Goal: Task Accomplishment & Management: Manage account settings

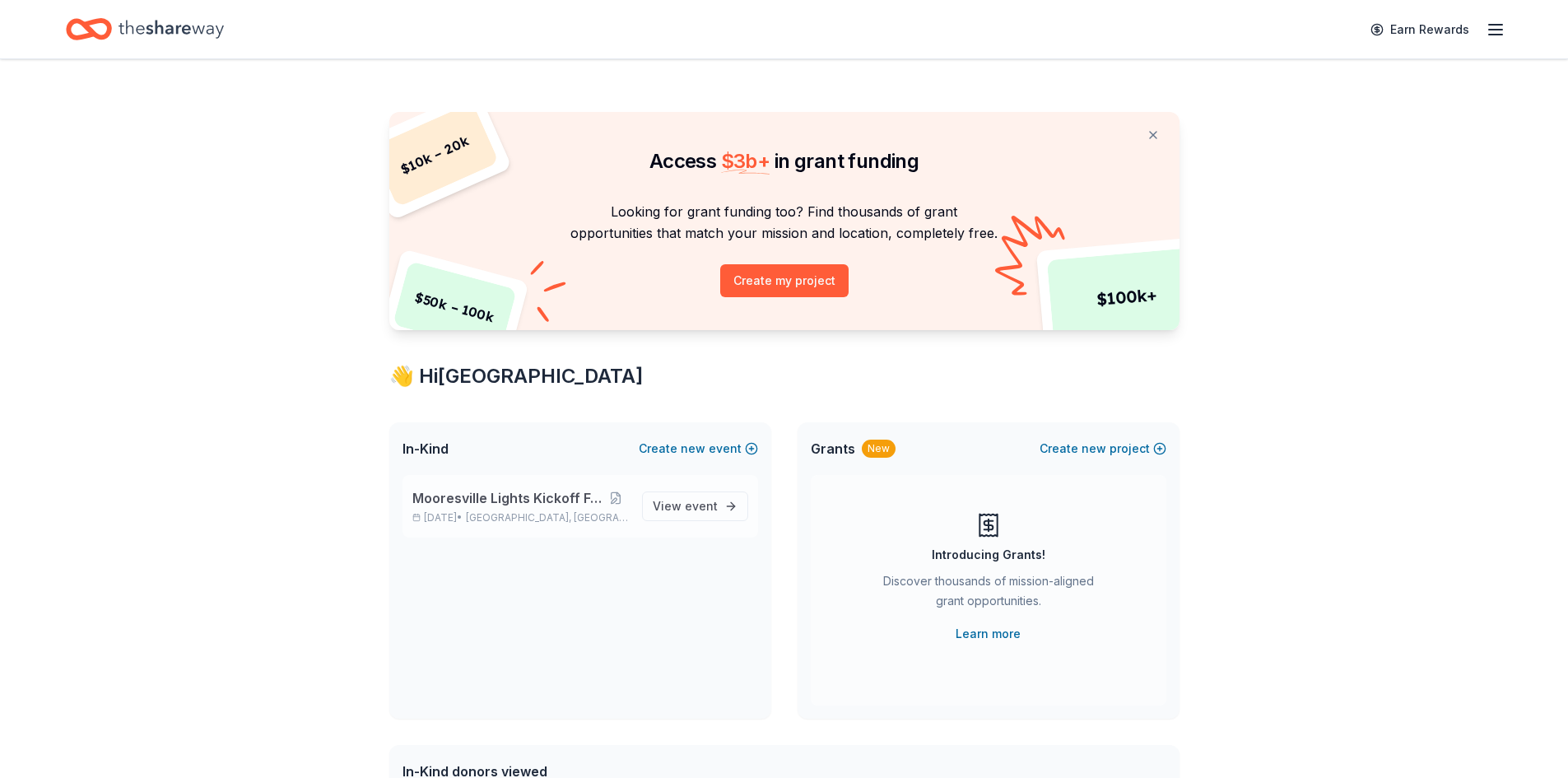
click at [478, 505] on span "Mooresville Lights Kickoff Fundraiser" at bounding box center [507, 498] width 190 height 20
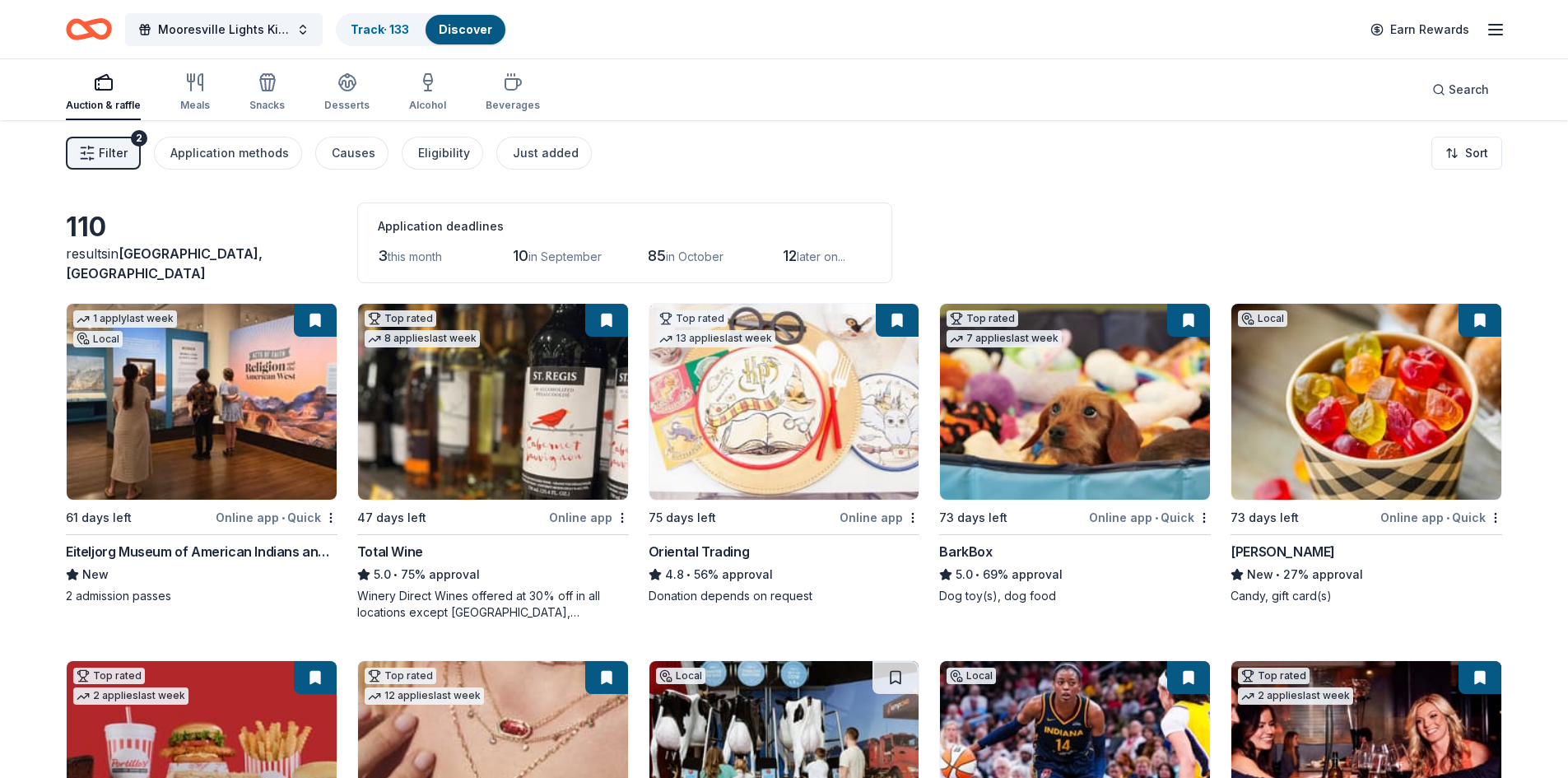
click at [94, 148] on line "button" at bounding box center [91, 148] width 5 height 0
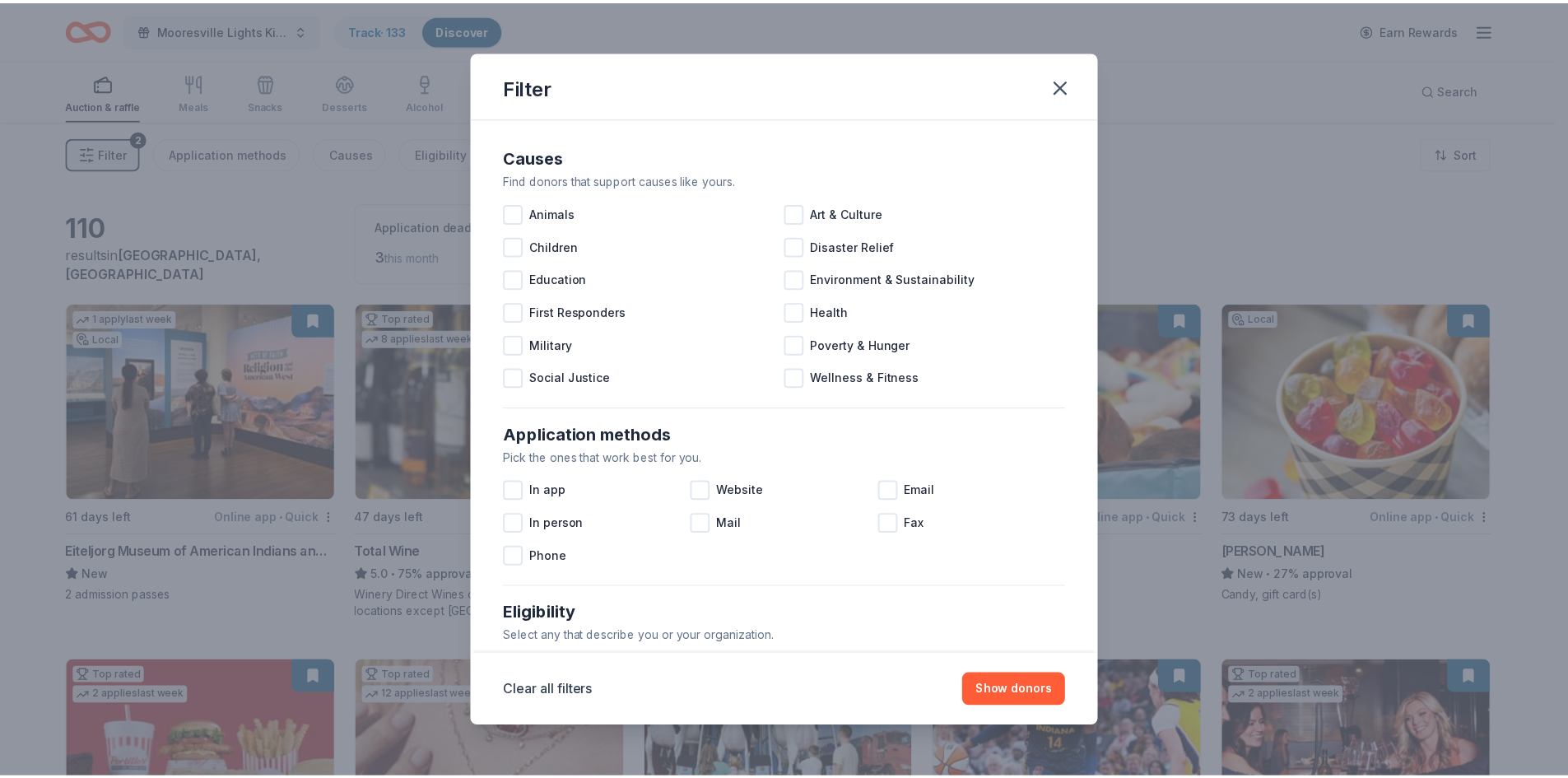
scroll to position [547, 0]
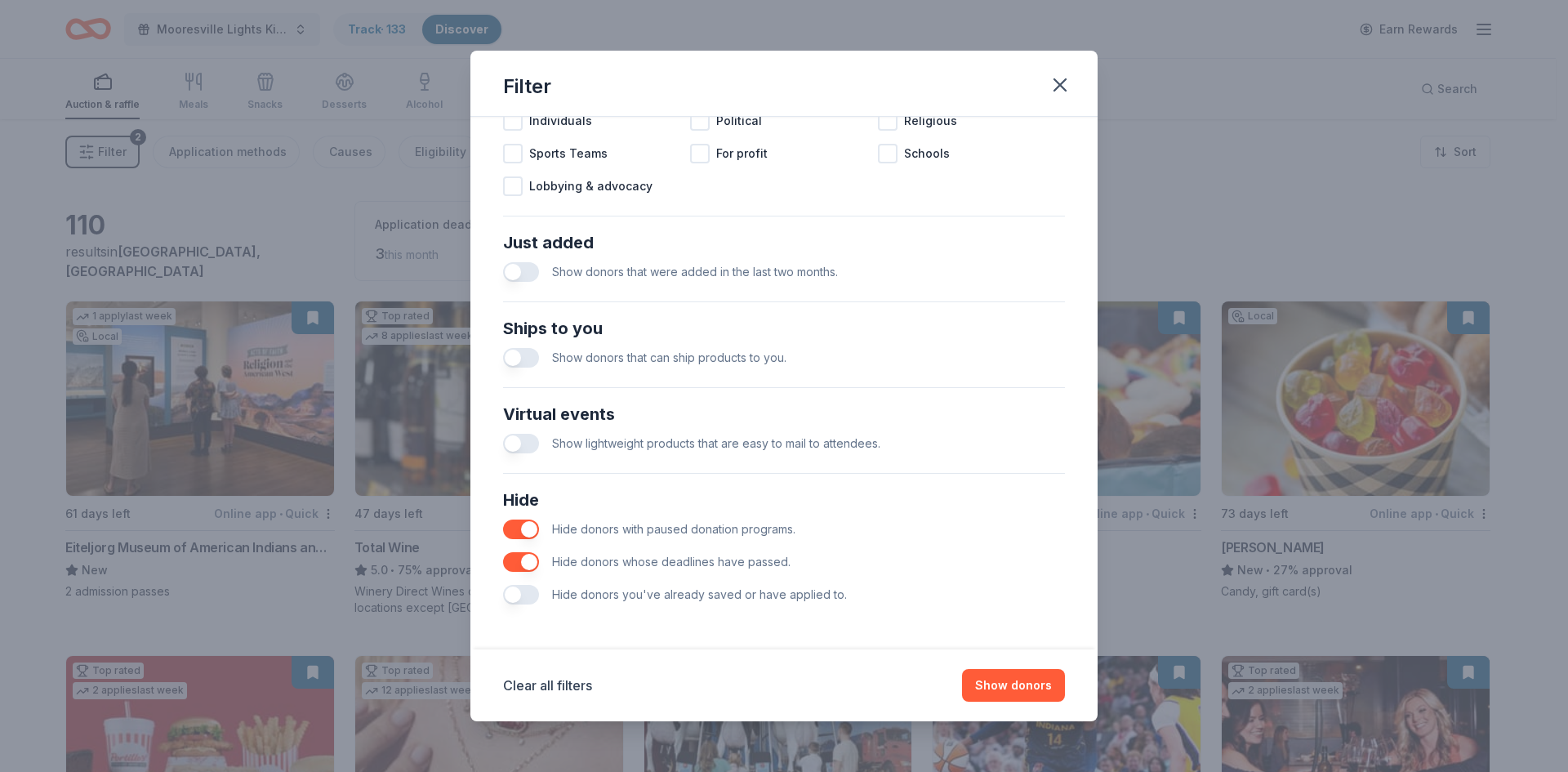
click at [528, 592] on button "button" at bounding box center [520, 594] width 36 height 19
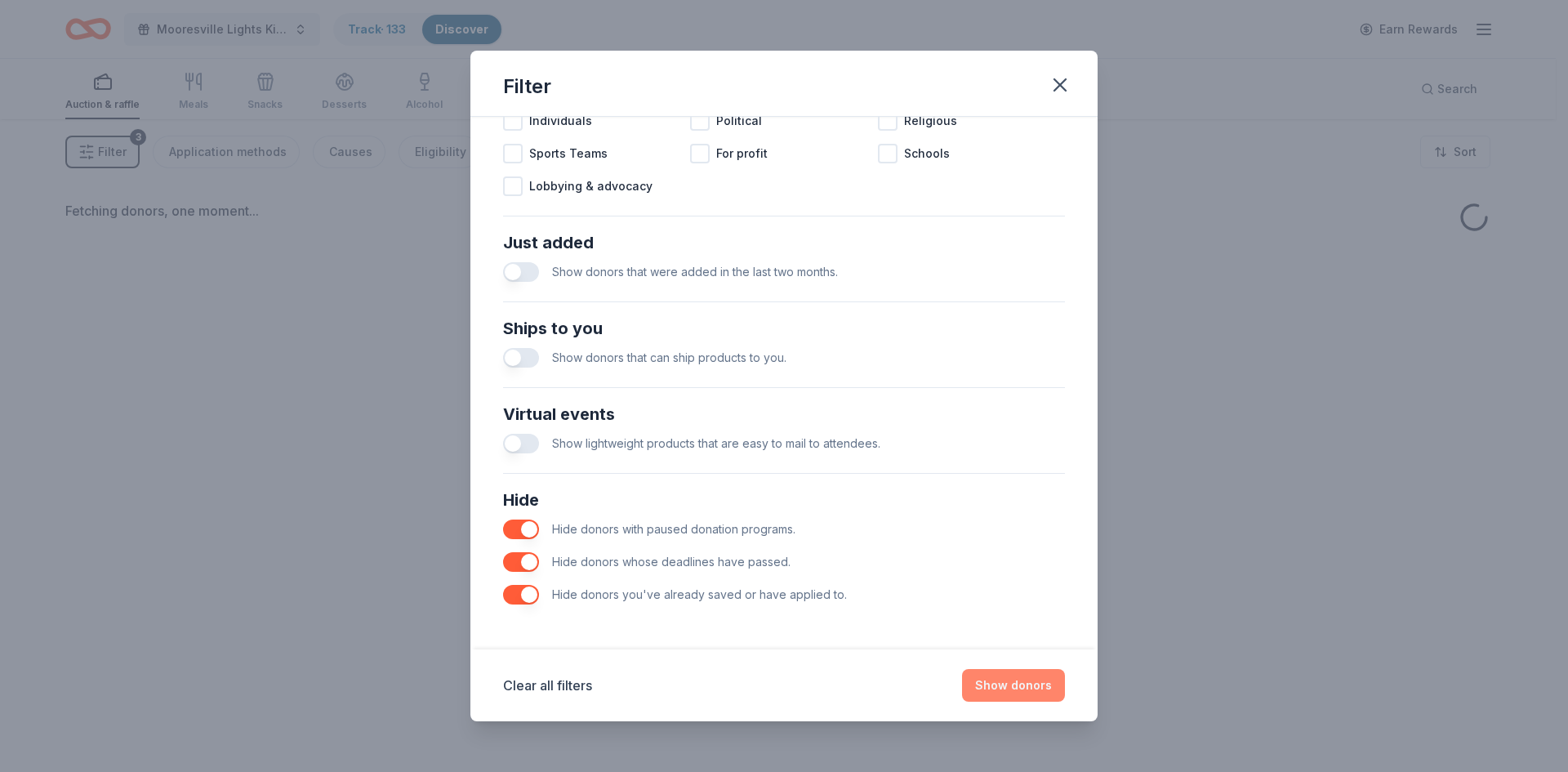
click at [1022, 690] on button "Show donors" at bounding box center [1014, 686] width 103 height 33
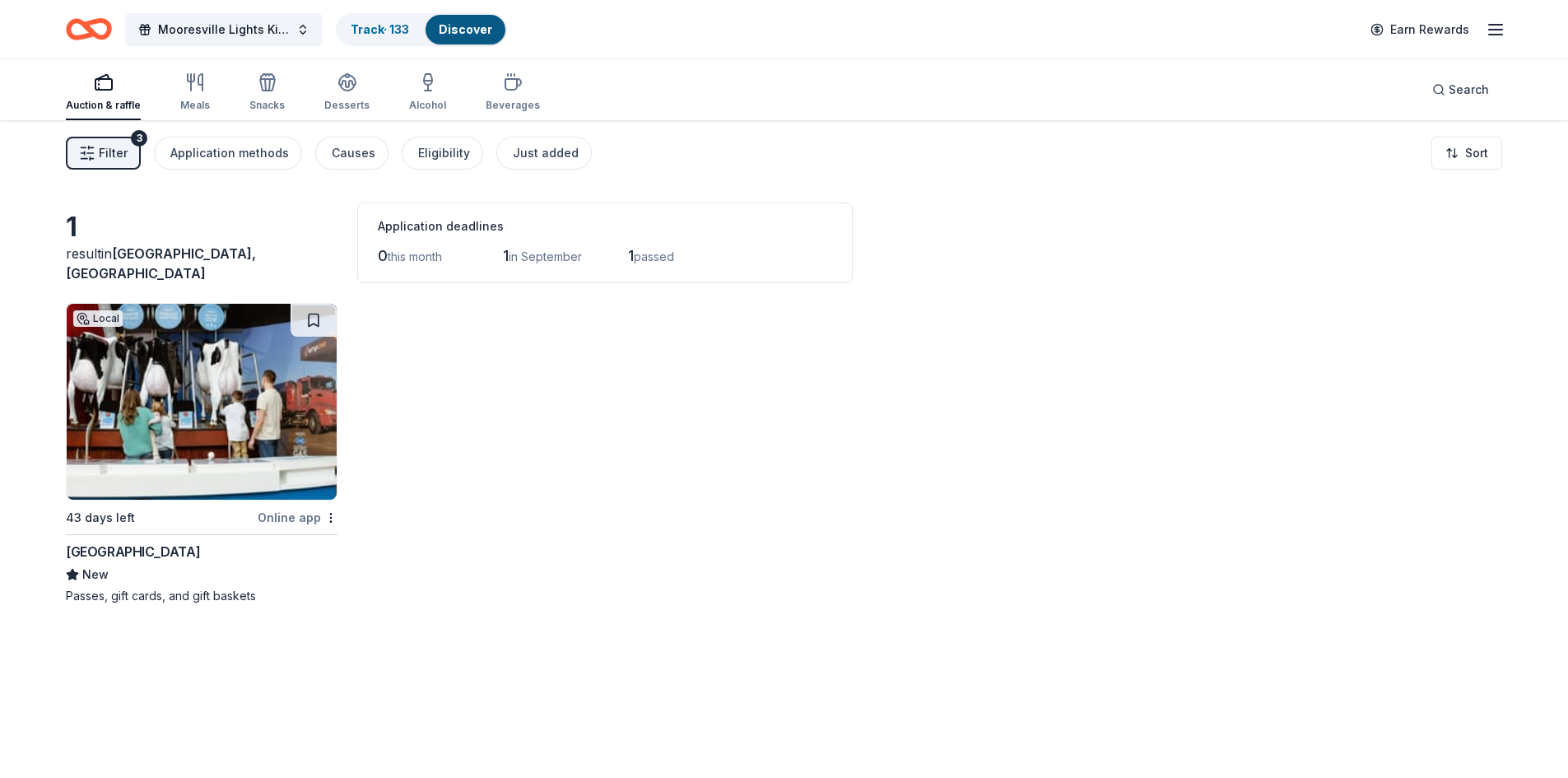
click at [197, 415] on img at bounding box center [202, 401] width 270 height 196
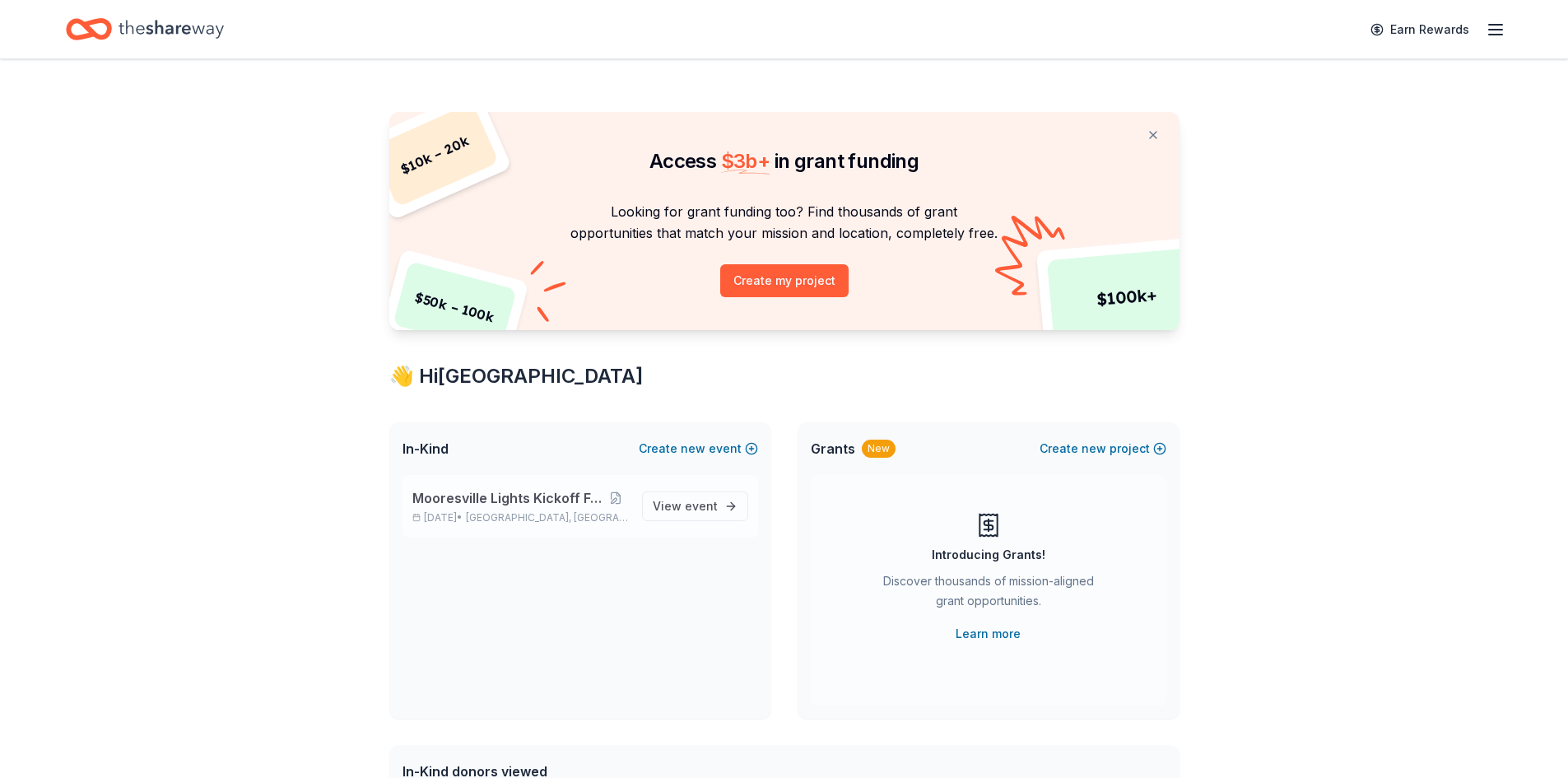
click at [478, 502] on span "Mooresville Lights Kickoff Fundraiser" at bounding box center [507, 498] width 190 height 20
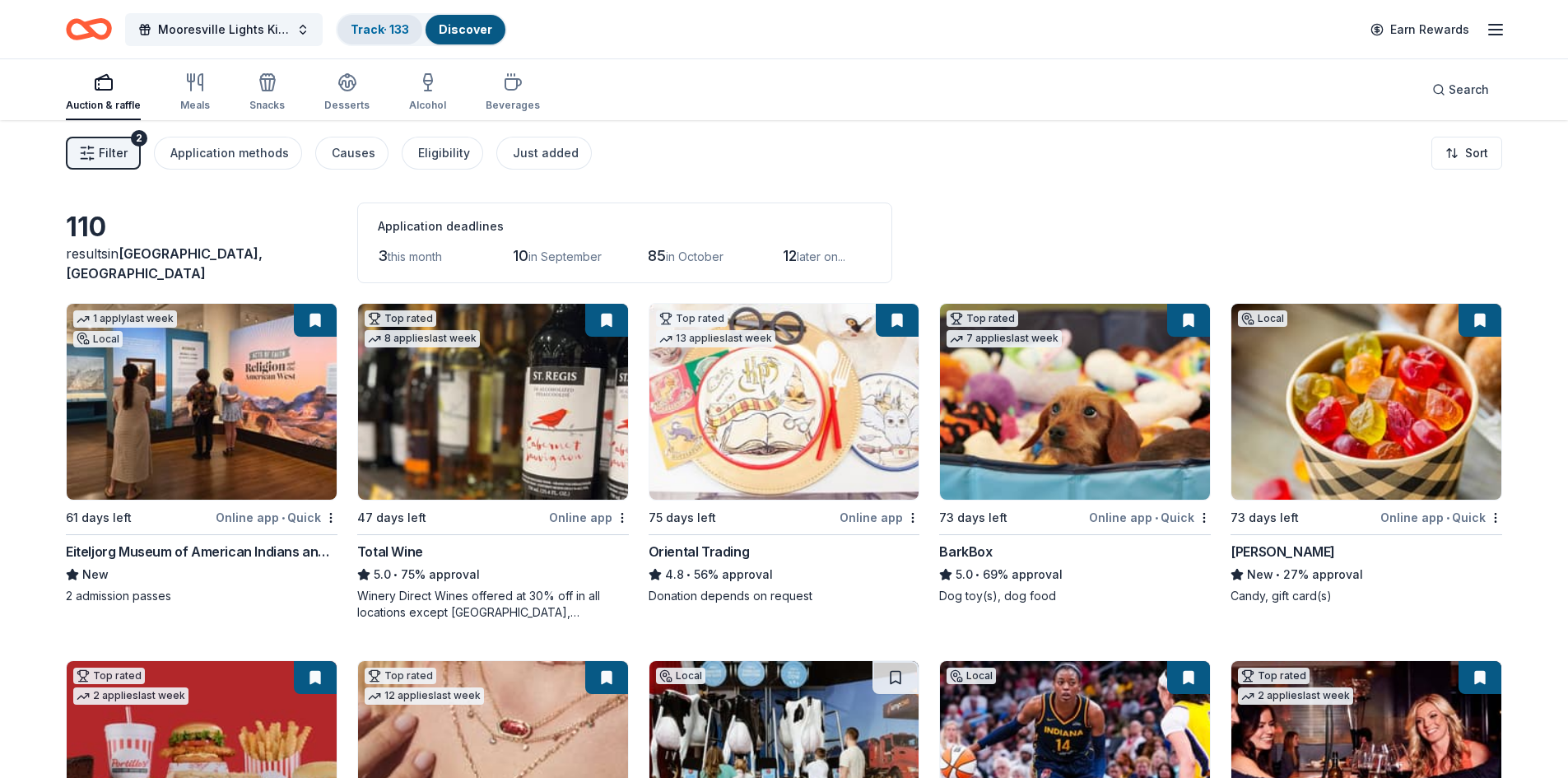
click at [367, 38] on div "Track · 133" at bounding box center [380, 29] width 85 height 29
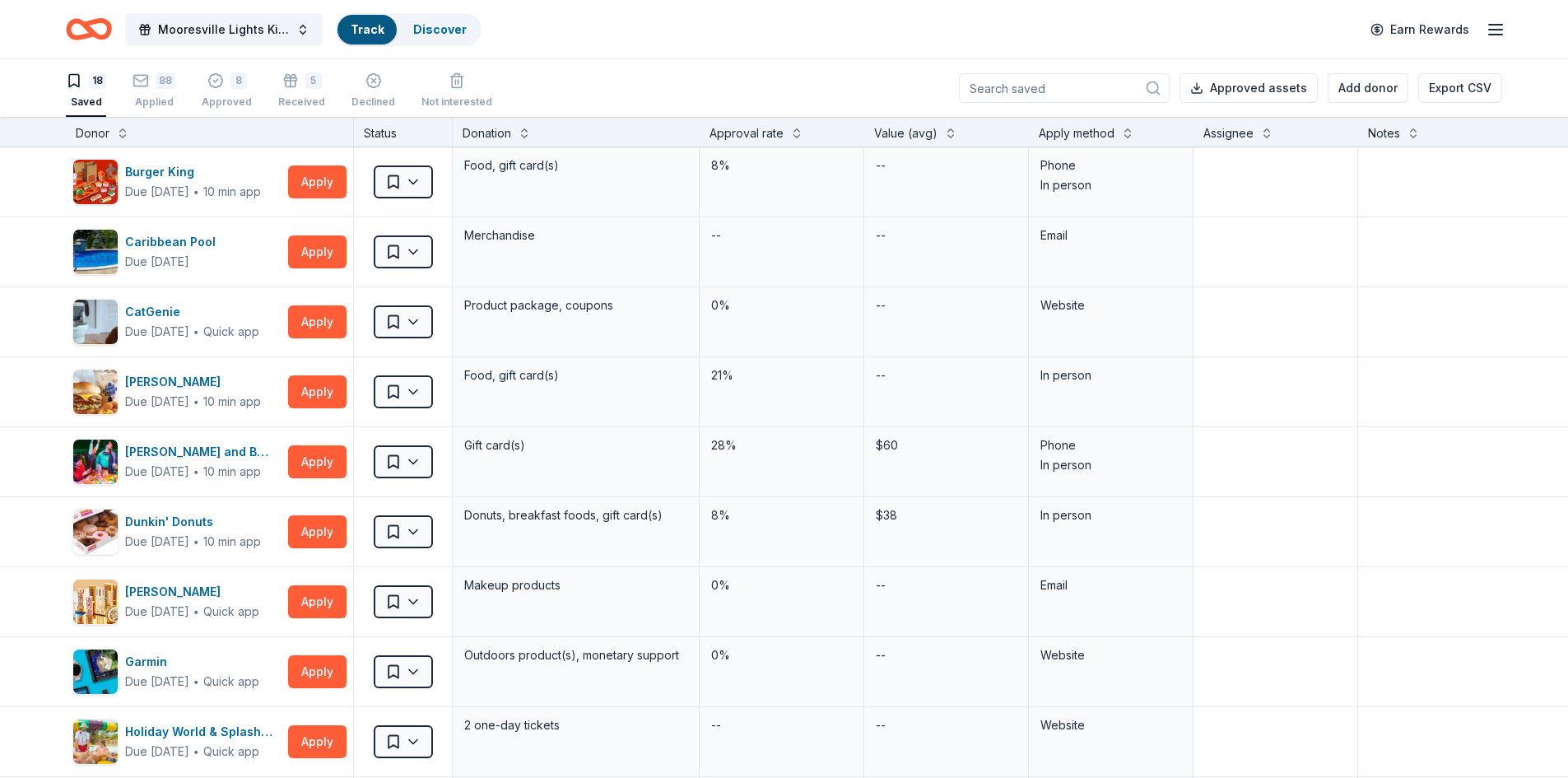
scroll to position [1, 0]
click at [1064, 127] on div "Apply method" at bounding box center [1076, 132] width 75 height 20
click at [1130, 129] on button at bounding box center [1127, 130] width 13 height 17
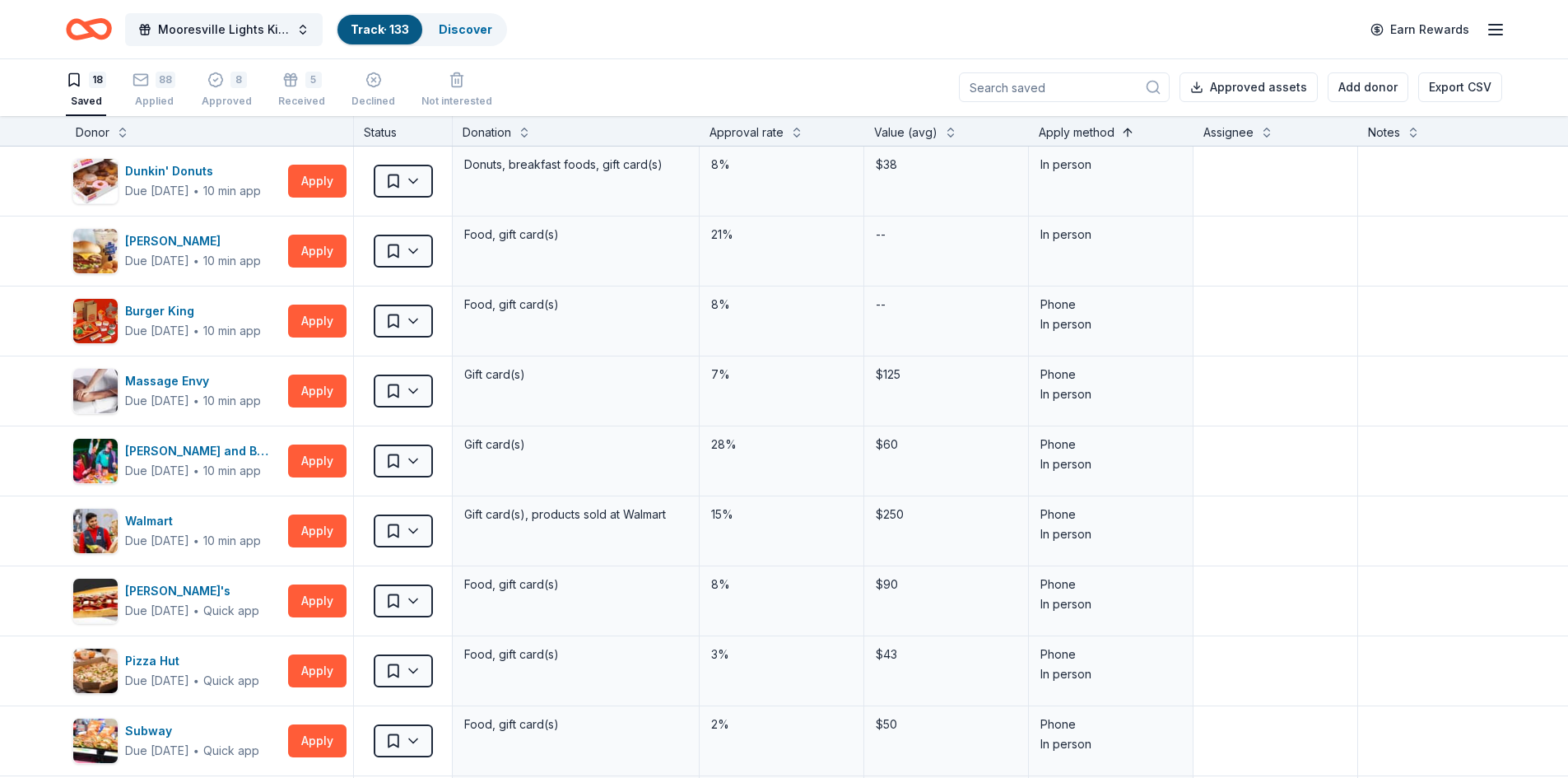
click at [1130, 130] on button at bounding box center [1127, 130] width 13 height 17
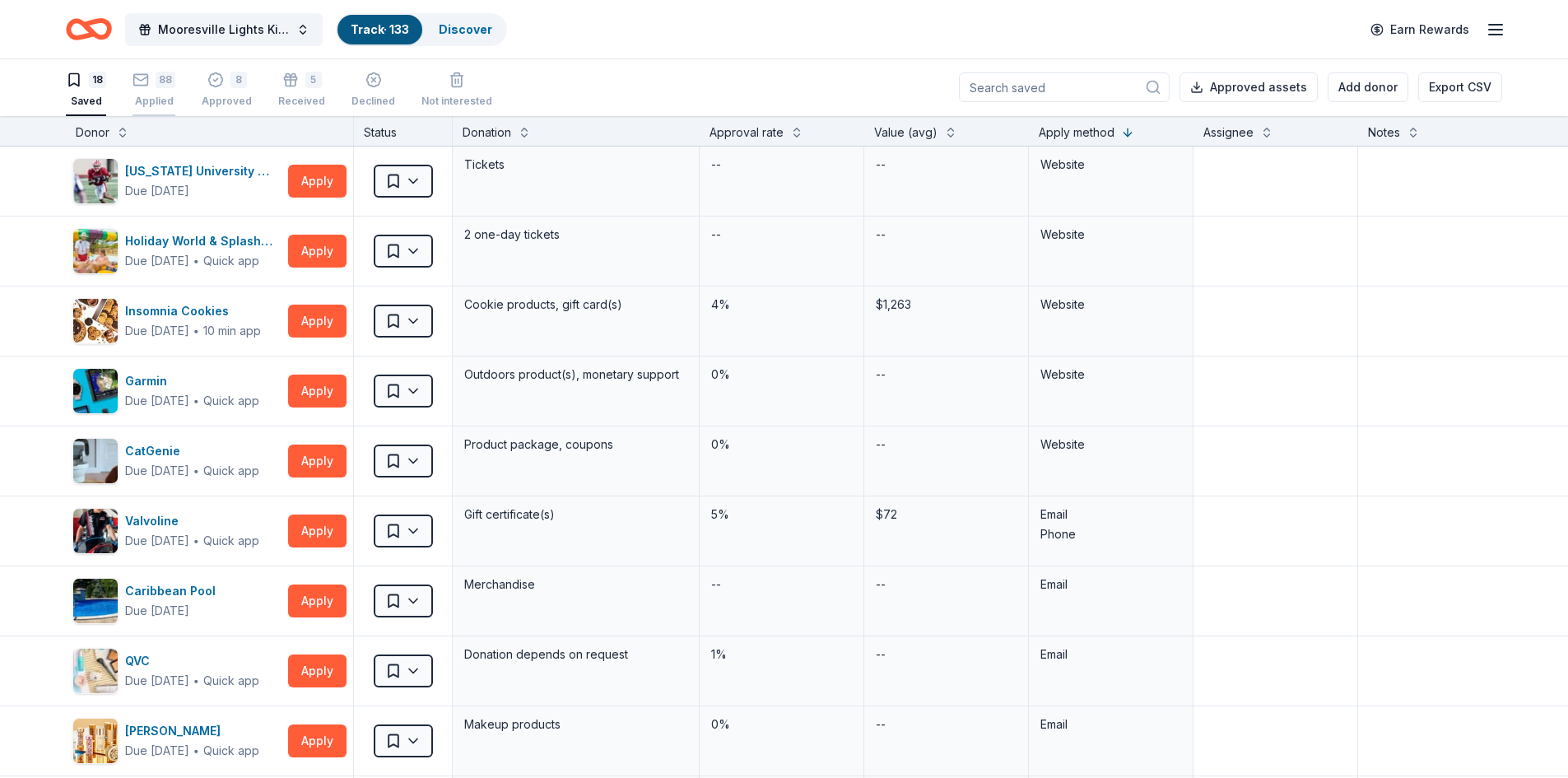
click at [158, 77] on div "88" at bounding box center [165, 79] width 20 height 17
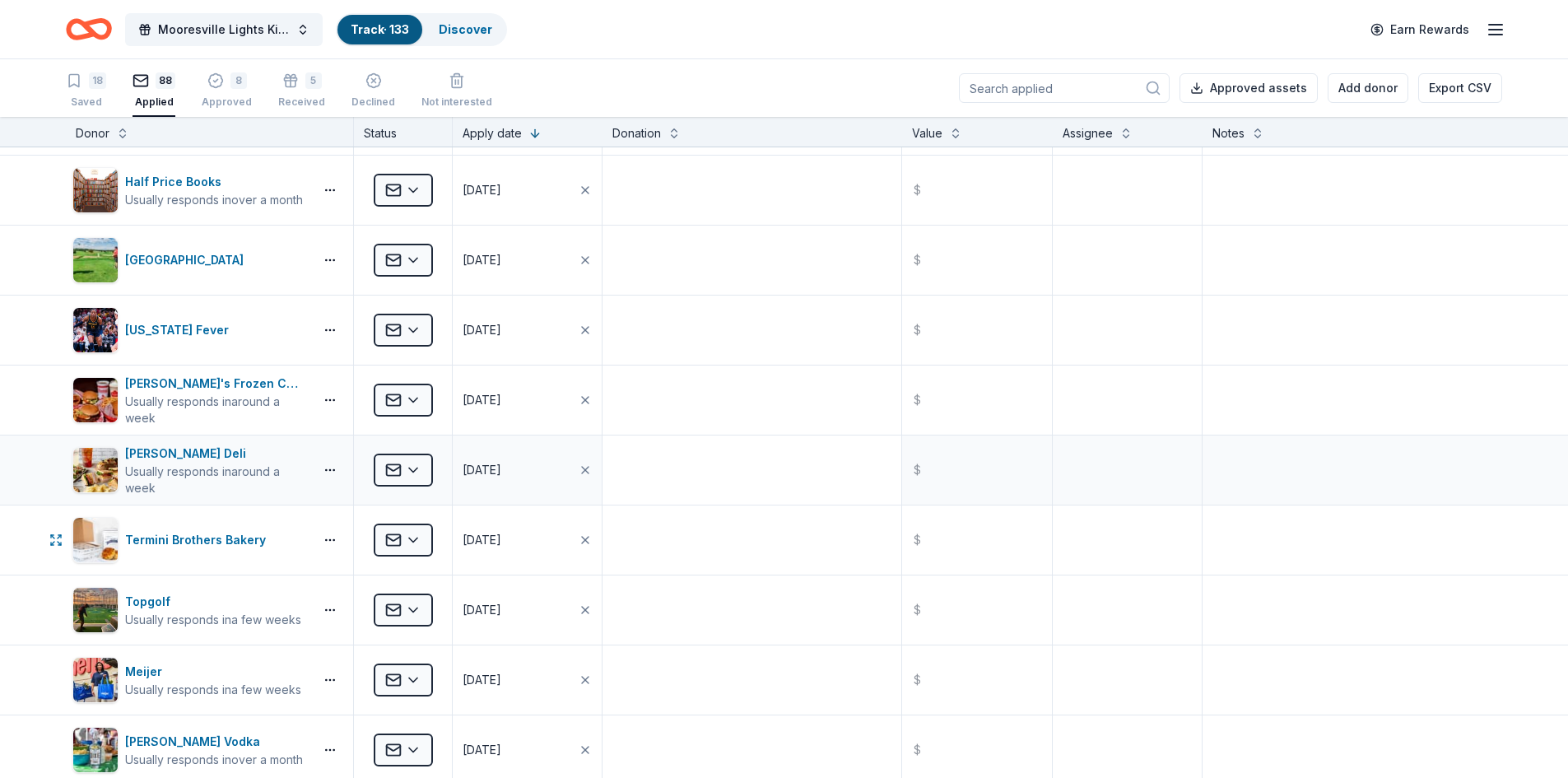
scroll to position [3456, 0]
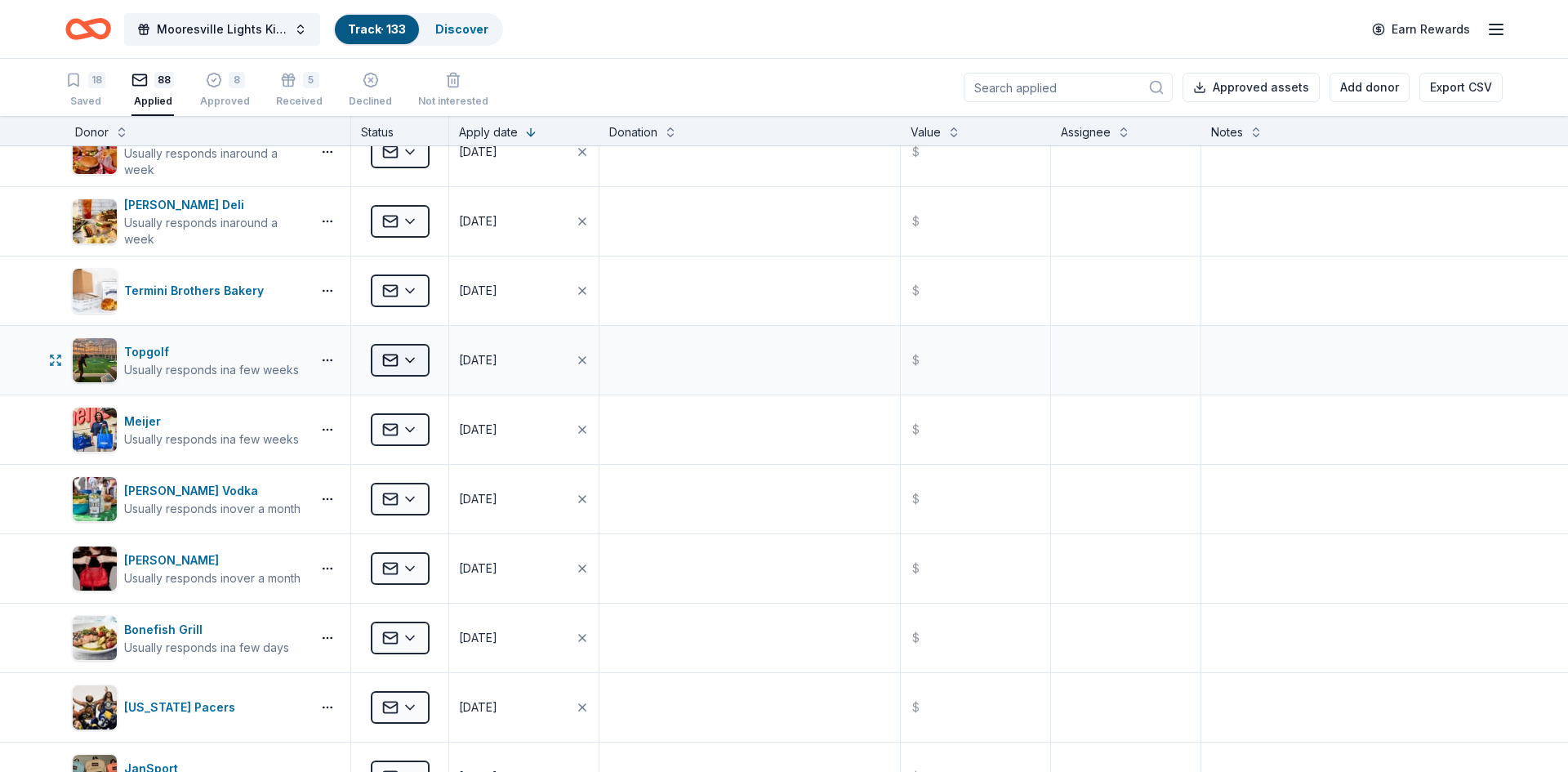
click at [412, 352] on html "Mooresville Lights Kickoff Fundraiser Track · 133 Discover Earn Rewards 18 Save…" at bounding box center [784, 386] width 1568 height 772
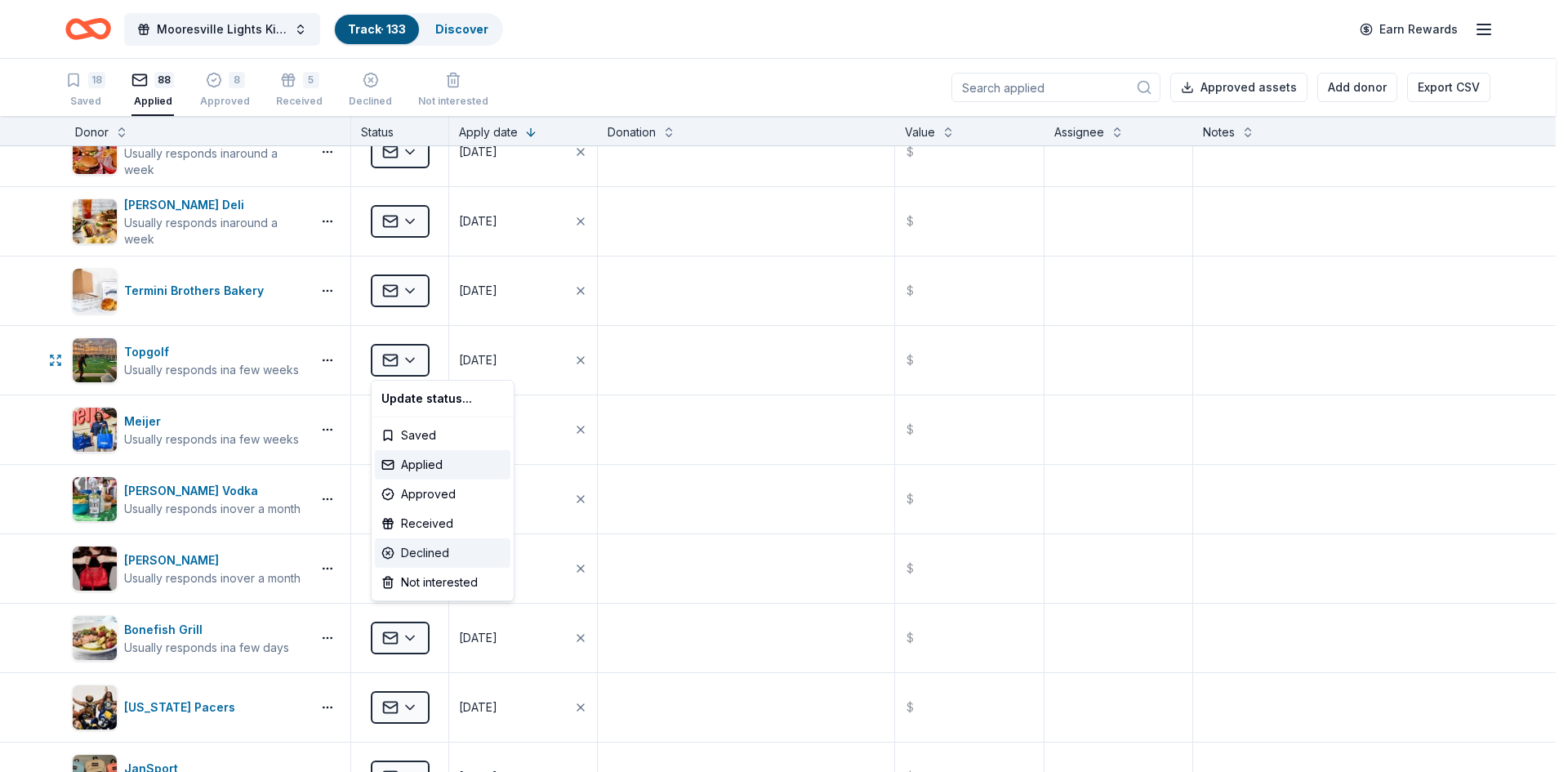
click at [420, 552] on div "Declined" at bounding box center [443, 553] width 136 height 29
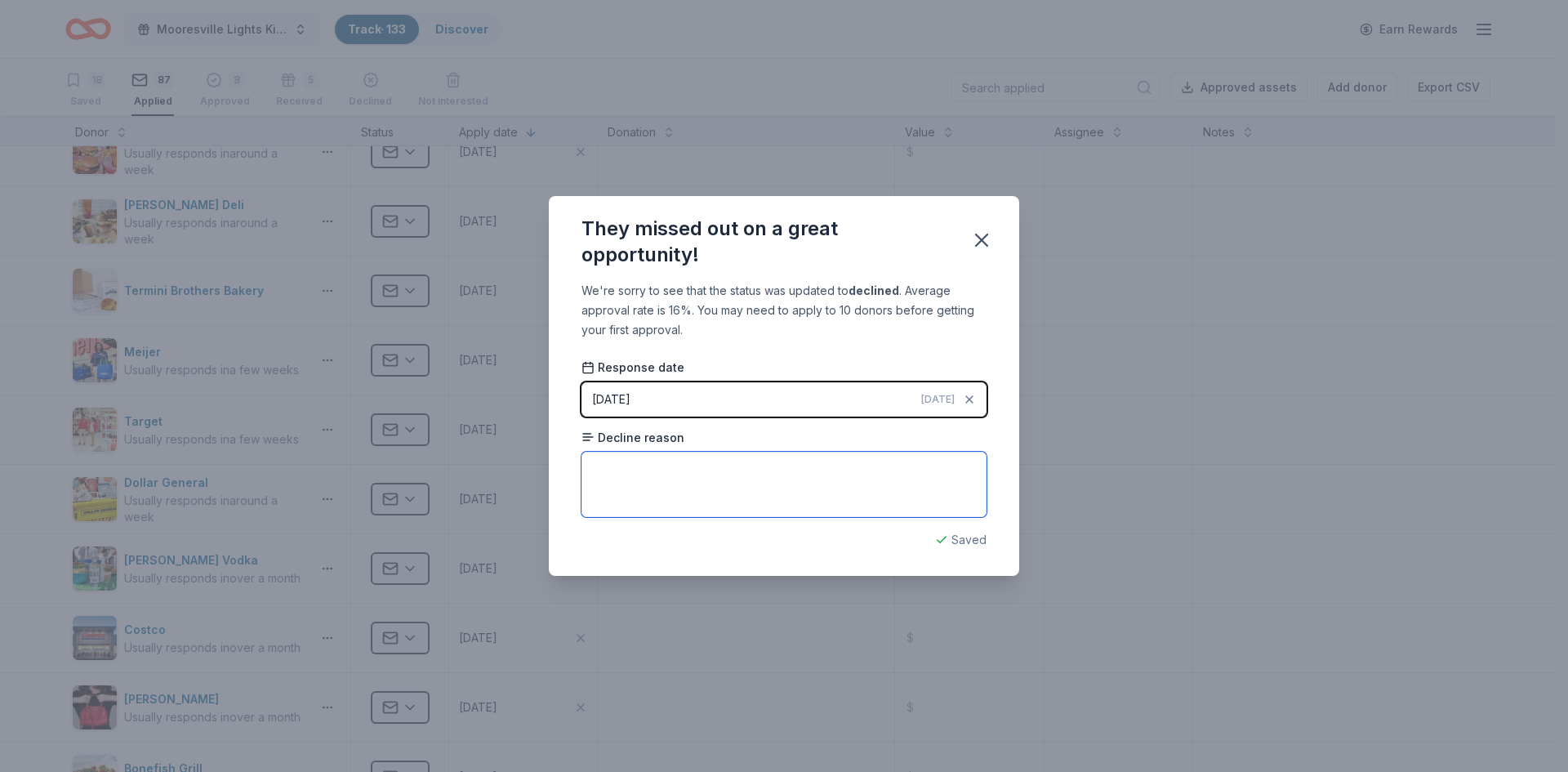
click at [650, 458] on textarea at bounding box center [784, 484] width 405 height 65
type textarea "incompetence"
click at [984, 238] on icon "button" at bounding box center [982, 240] width 12 height 12
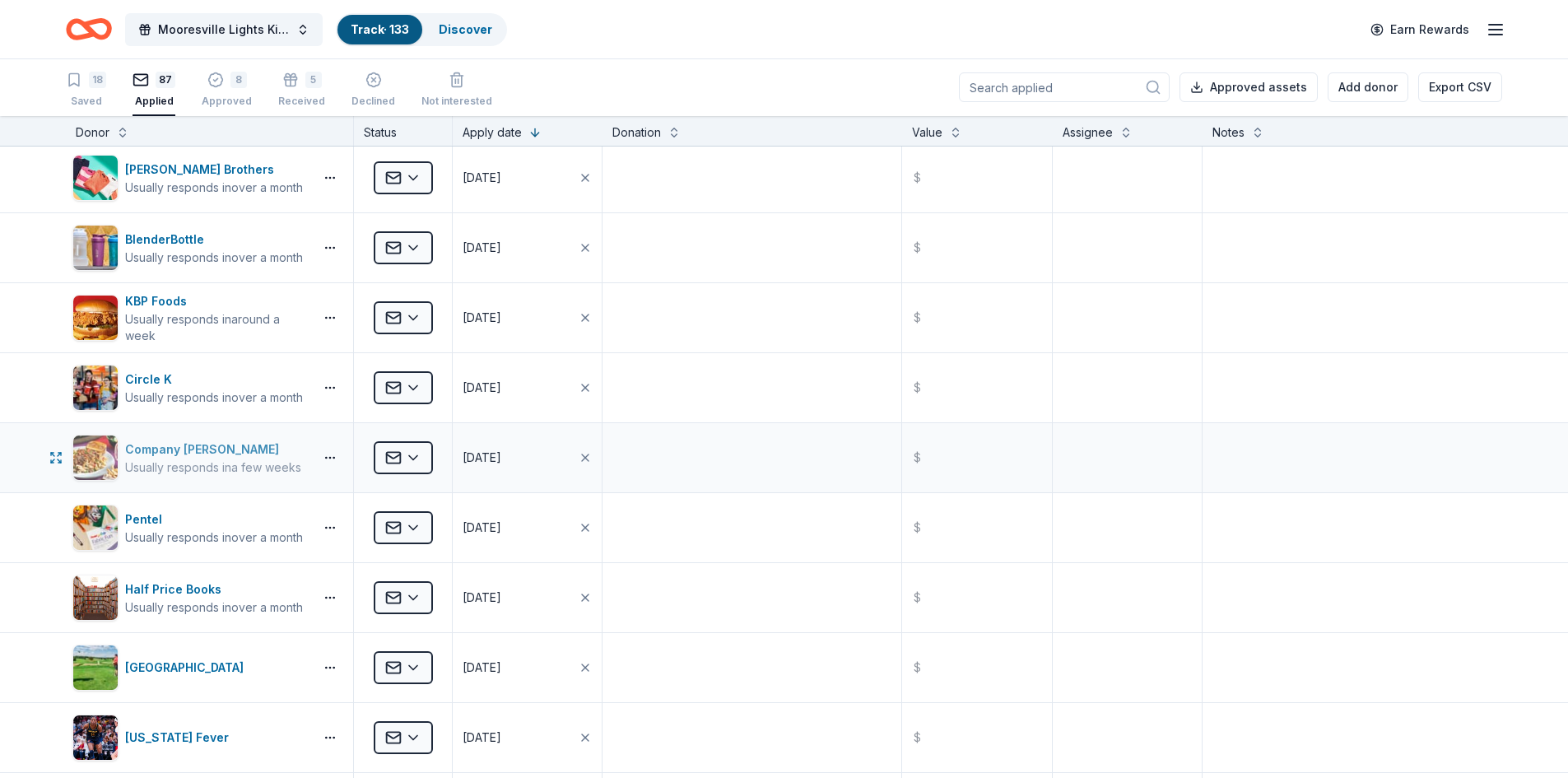
scroll to position [2225, 0]
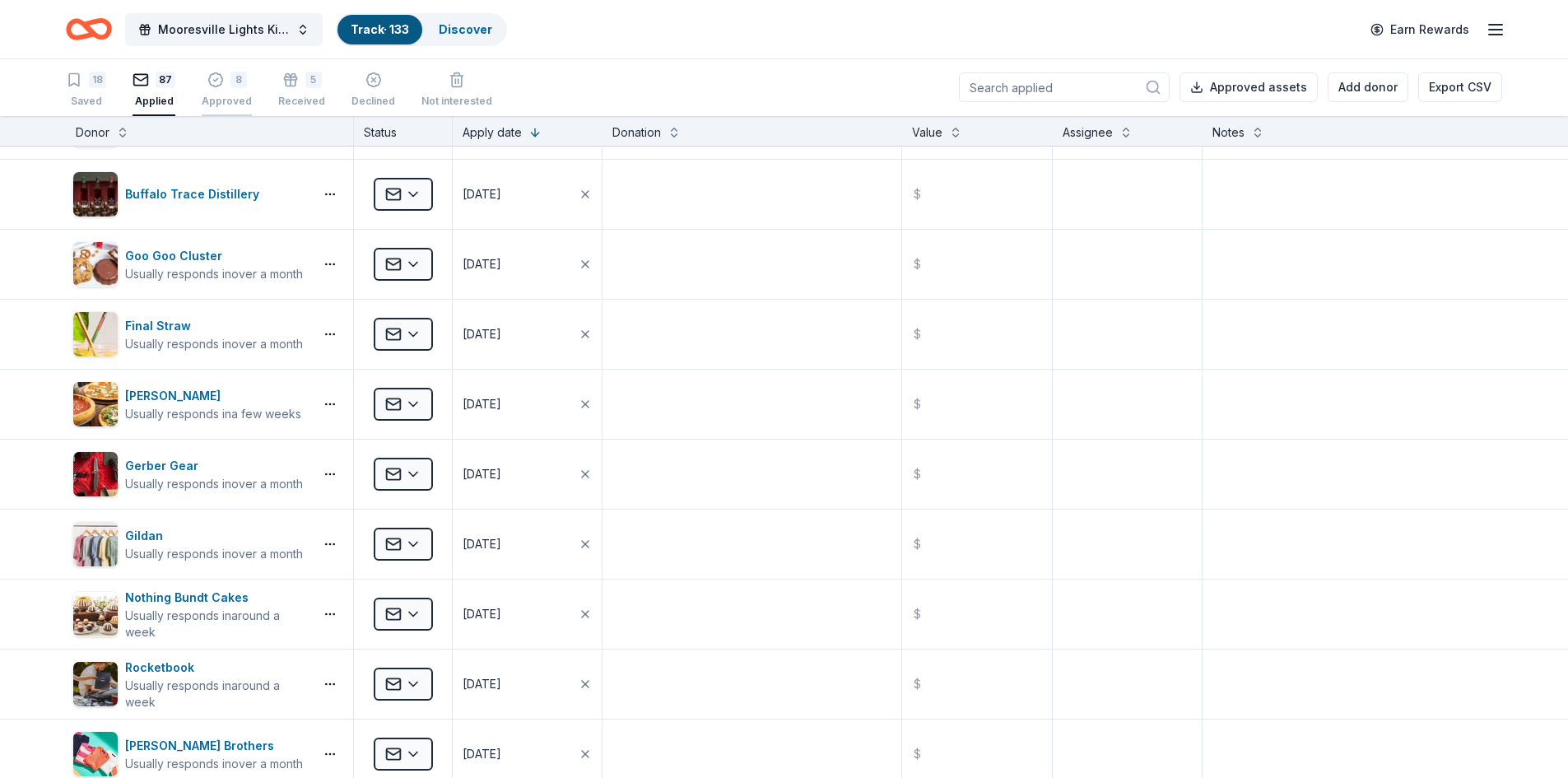
click at [217, 96] on div "Approved" at bounding box center [226, 101] width 50 height 13
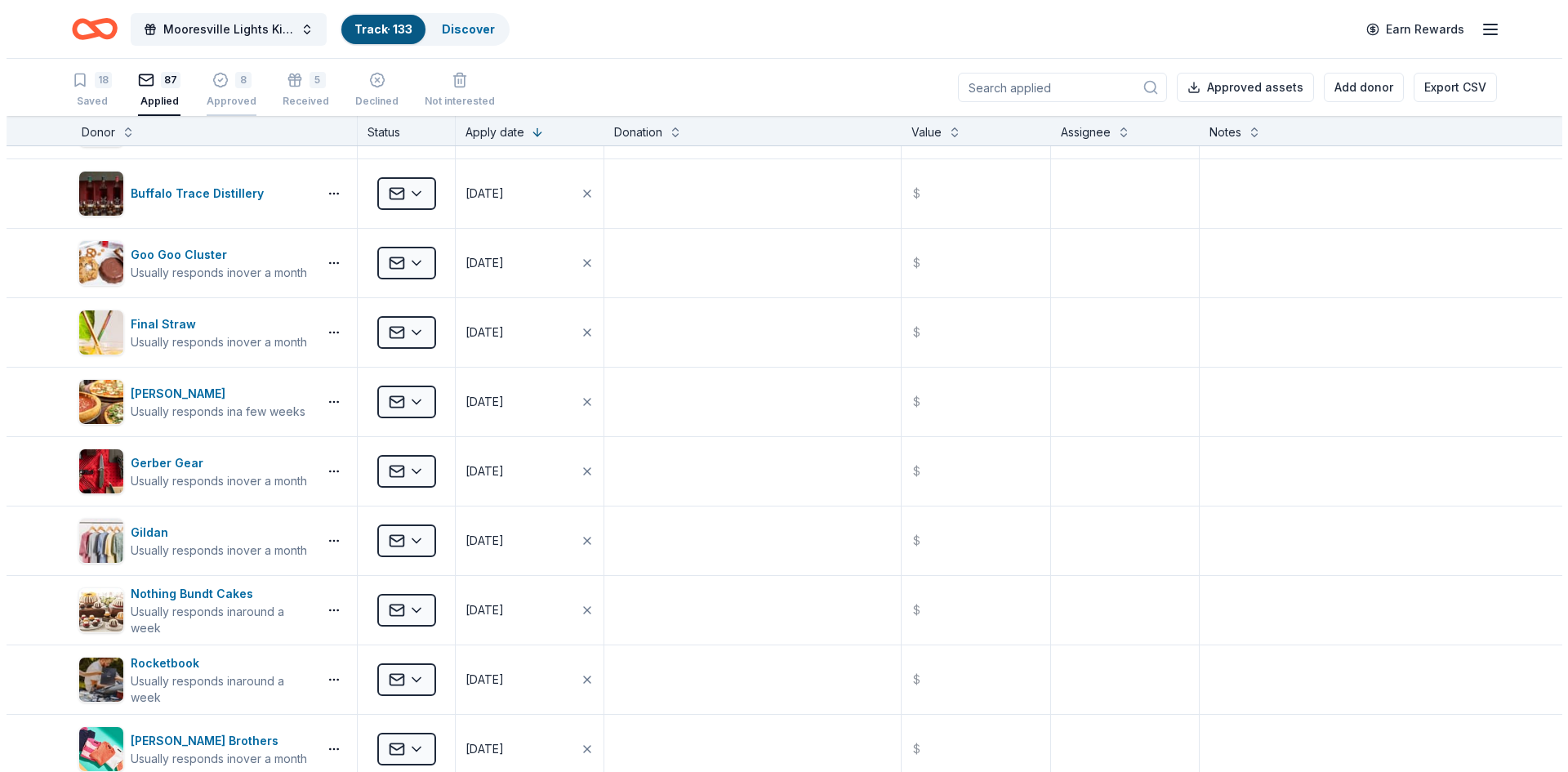
scroll to position [236, 0]
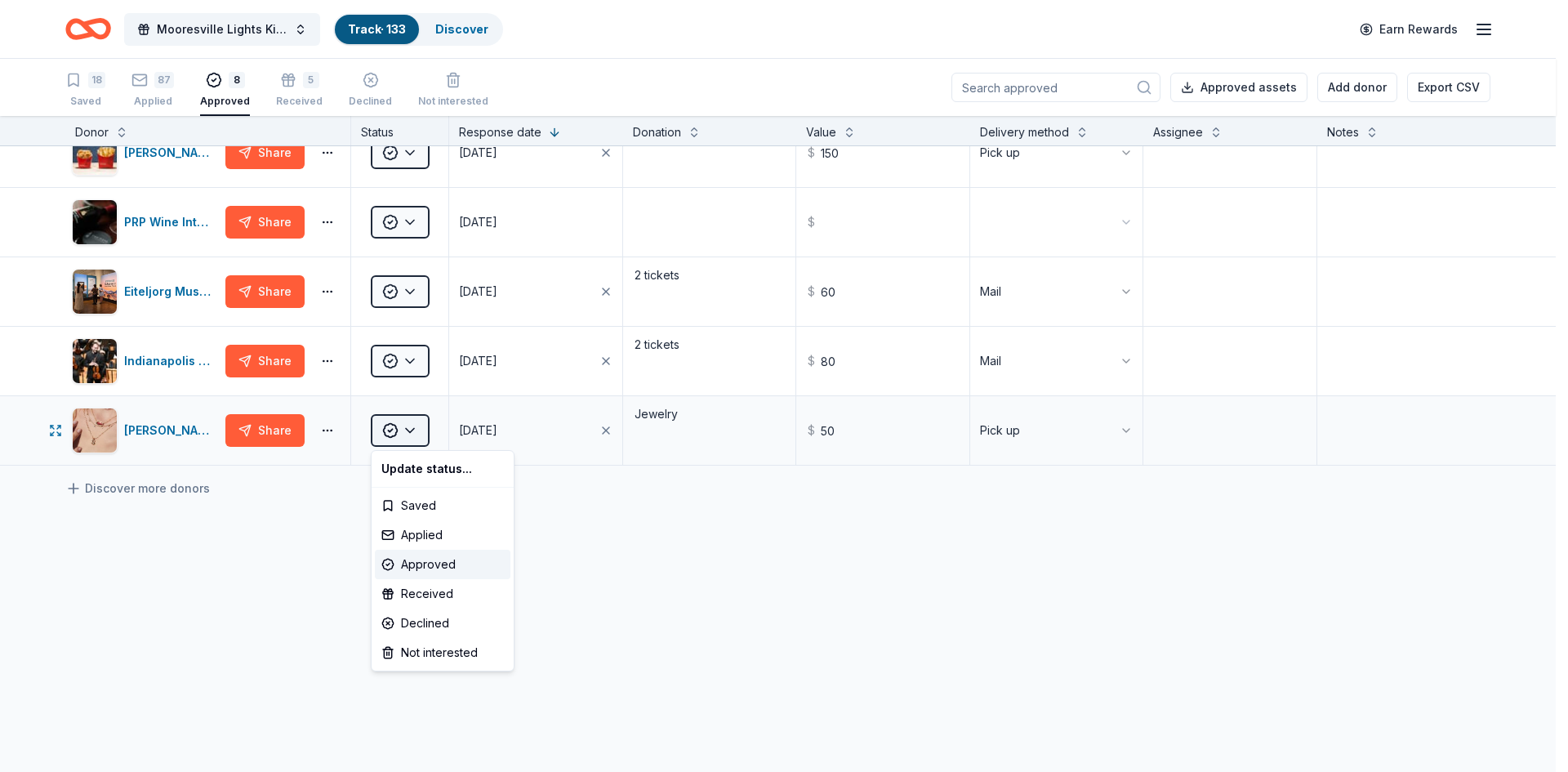
click at [404, 434] on html "Mooresville Lights Kickoff Fundraiser Track · 133 Discover Earn Rewards 18 Save…" at bounding box center [784, 386] width 1568 height 772
click at [414, 593] on div "Received" at bounding box center [443, 593] width 136 height 29
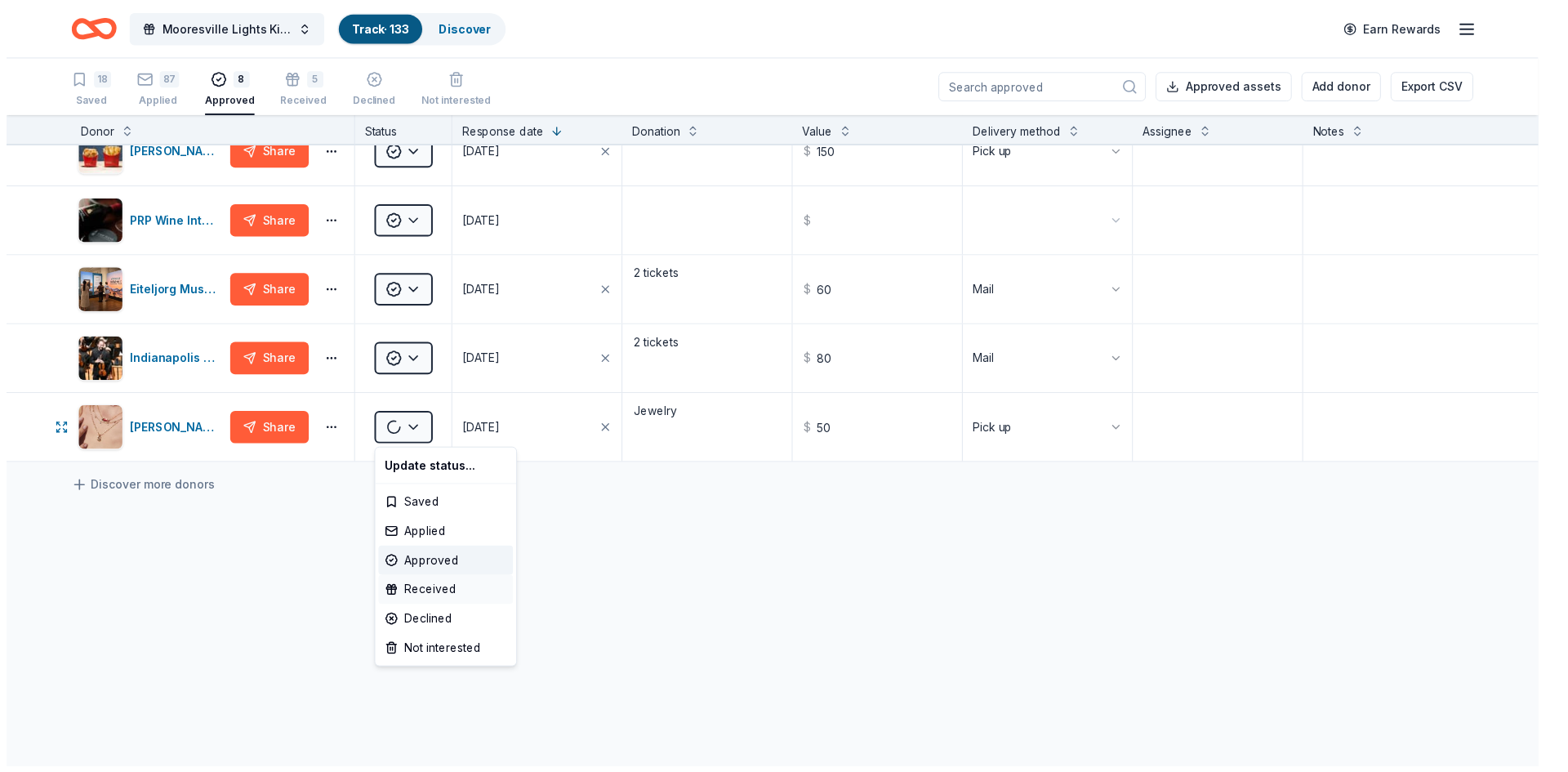
scroll to position [167, 0]
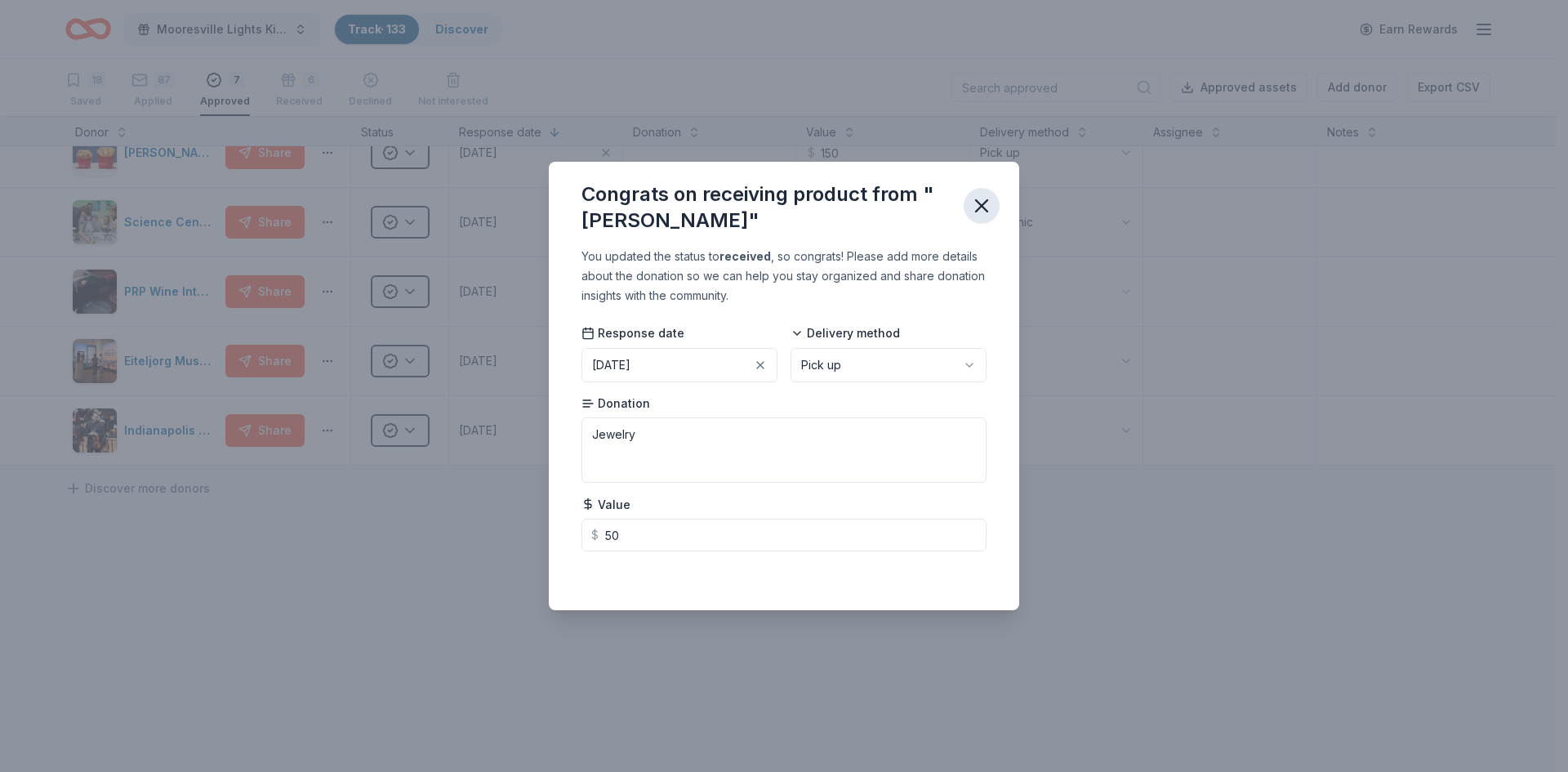
click at [982, 203] on icon "button" at bounding box center [982, 206] width 23 height 23
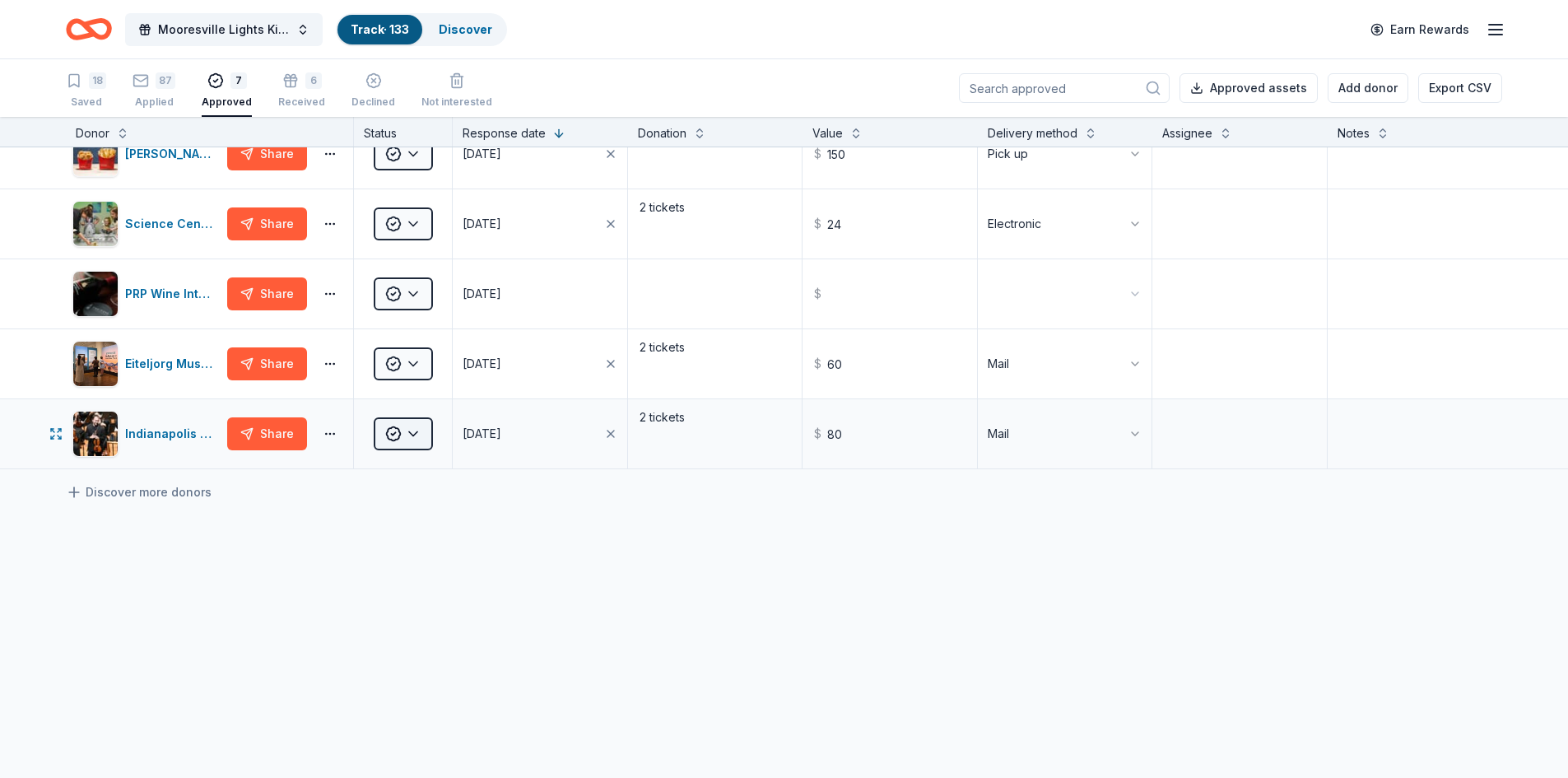
click at [412, 433] on html "Mooresville Lights Kickoff Fundraiser Track · 133 Discover Earn Rewards 18 Save…" at bounding box center [784, 389] width 1568 height 778
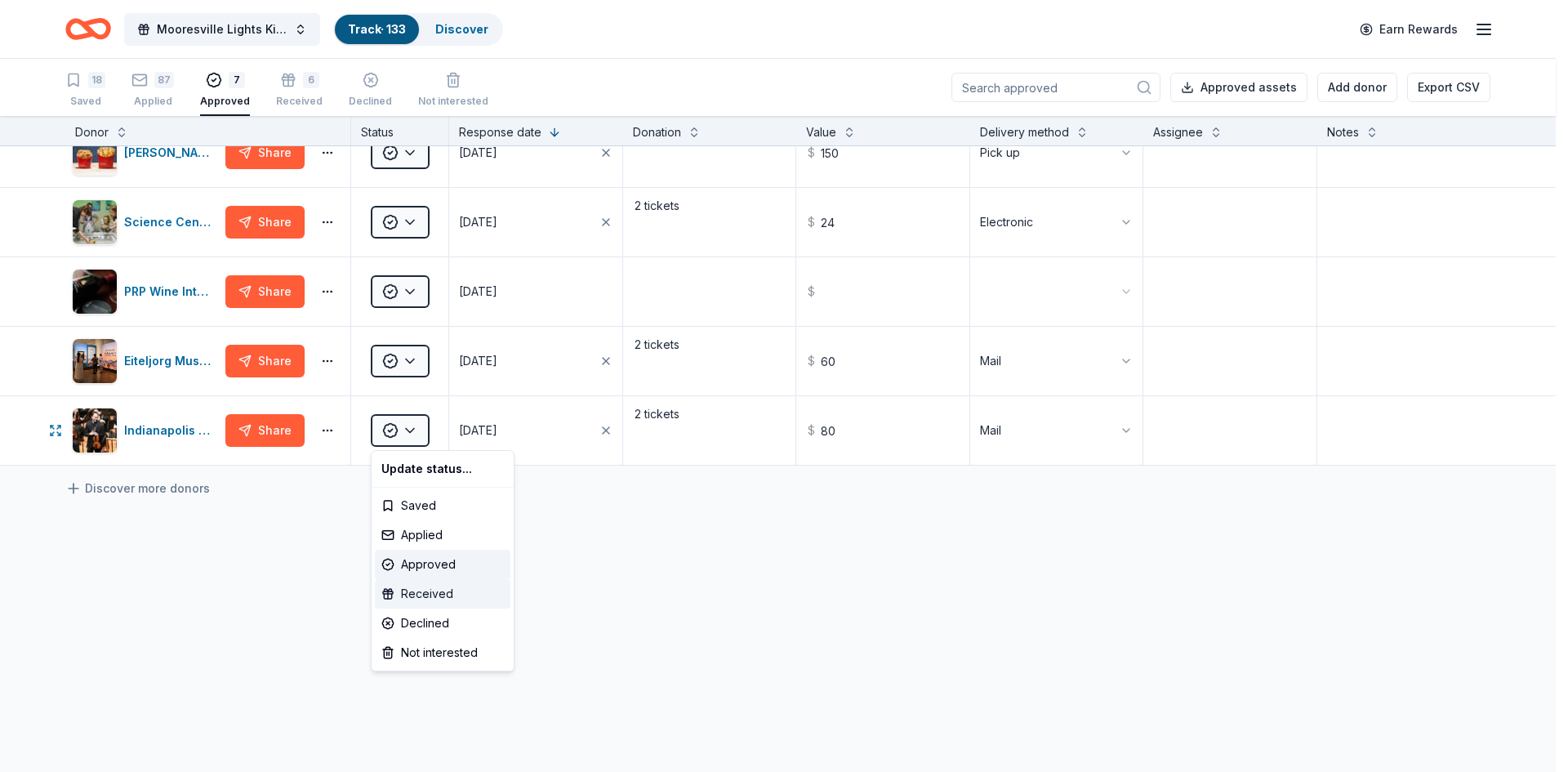
click at [420, 595] on div "Received" at bounding box center [443, 593] width 136 height 29
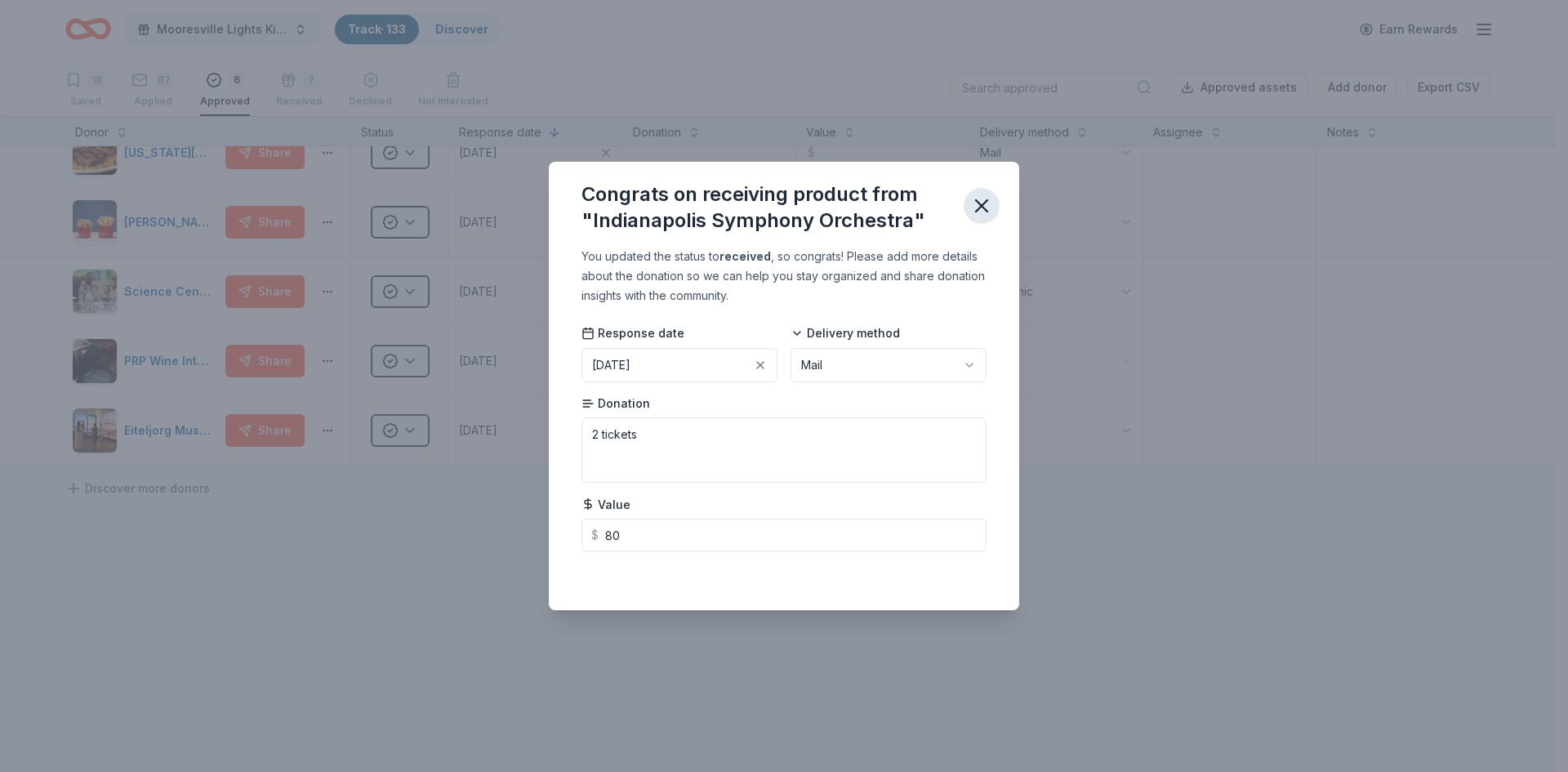
click at [983, 205] on icon "button" at bounding box center [982, 206] width 12 height 12
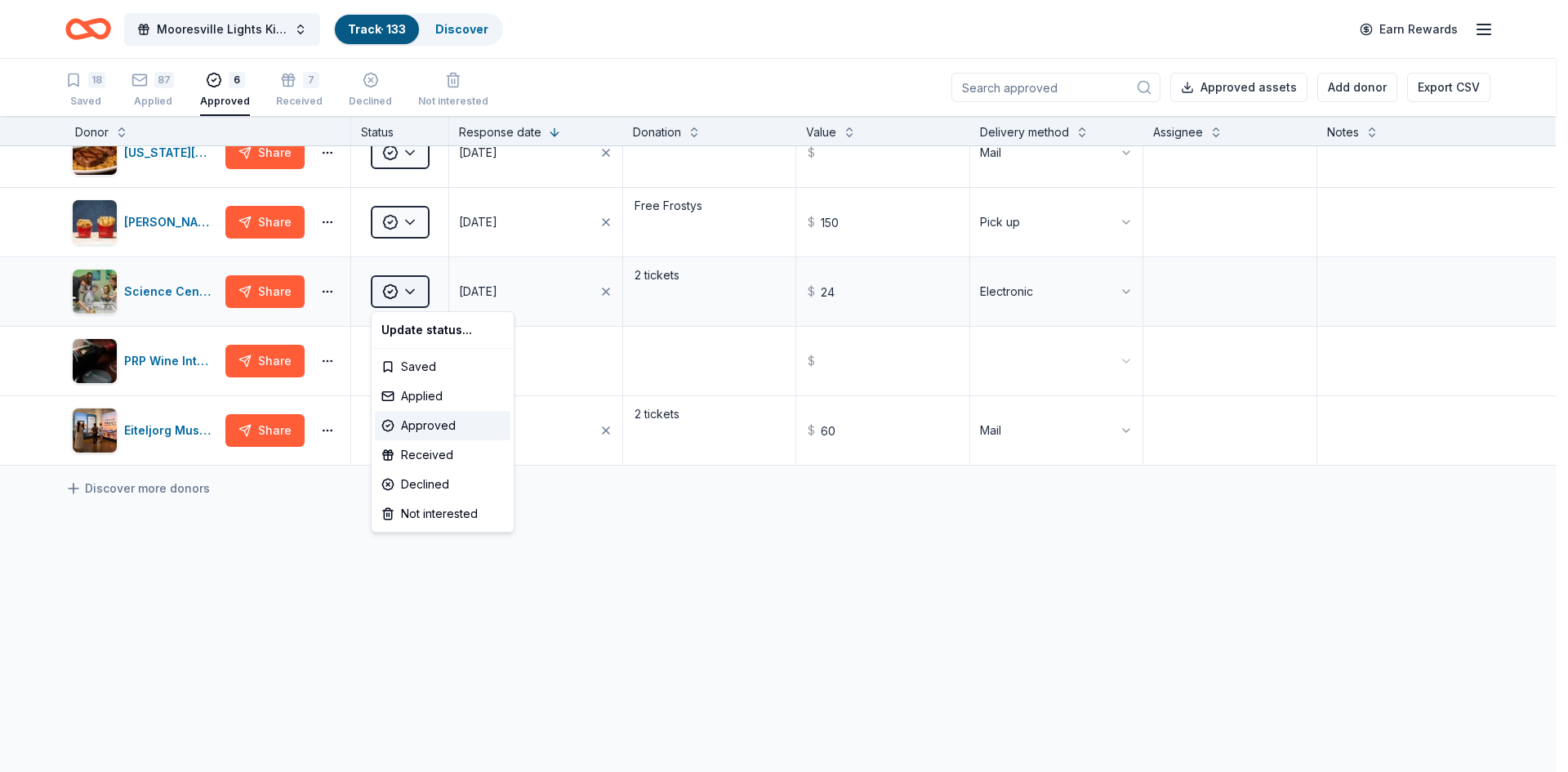
click at [408, 289] on html "Mooresville Lights Kickoff Fundraiser Track · 133 Discover Earn Rewards 18 Save…" at bounding box center [784, 386] width 1568 height 772
click at [409, 455] on div "Received" at bounding box center [443, 454] width 136 height 29
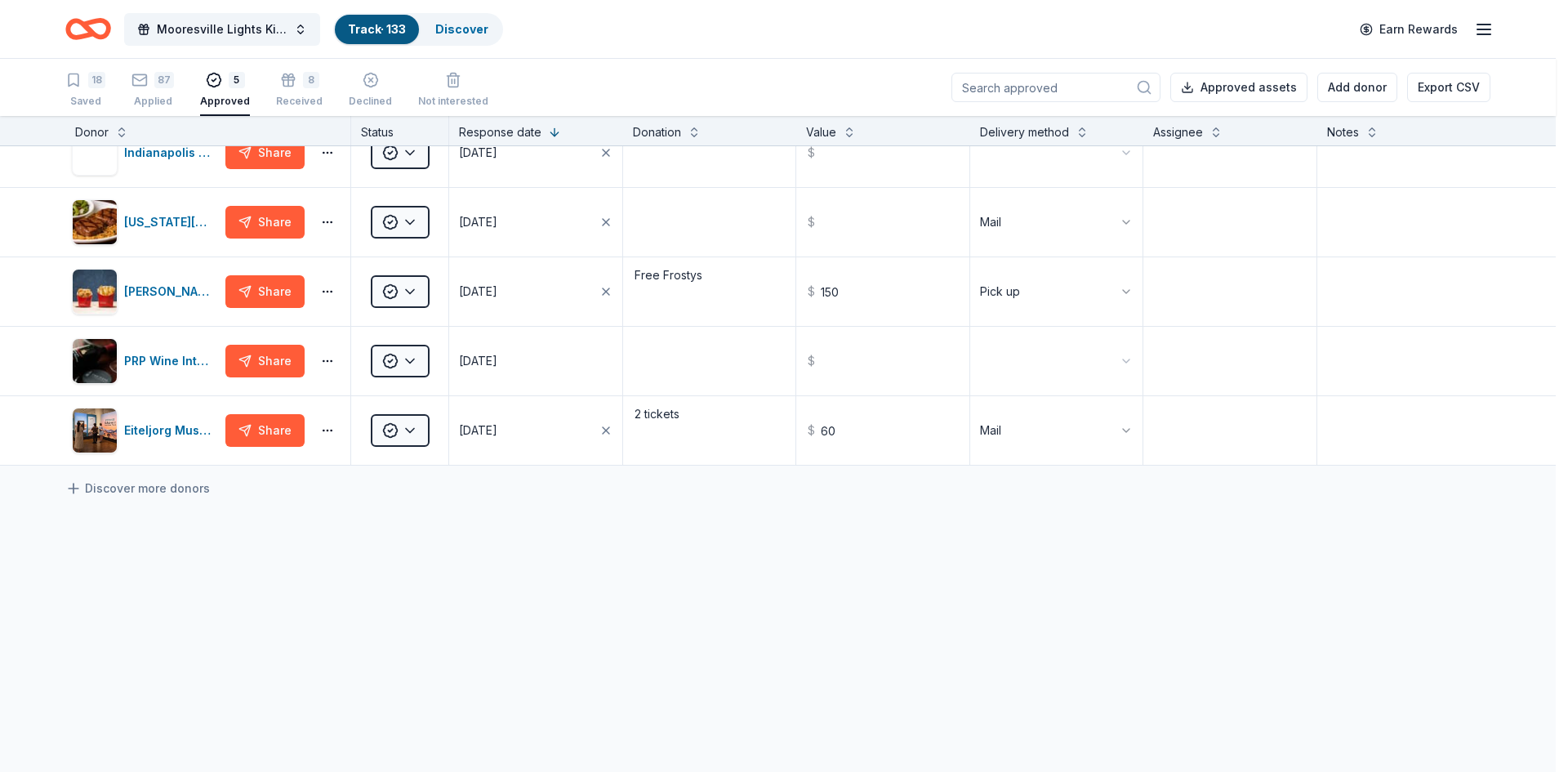
scroll to position [28, 0]
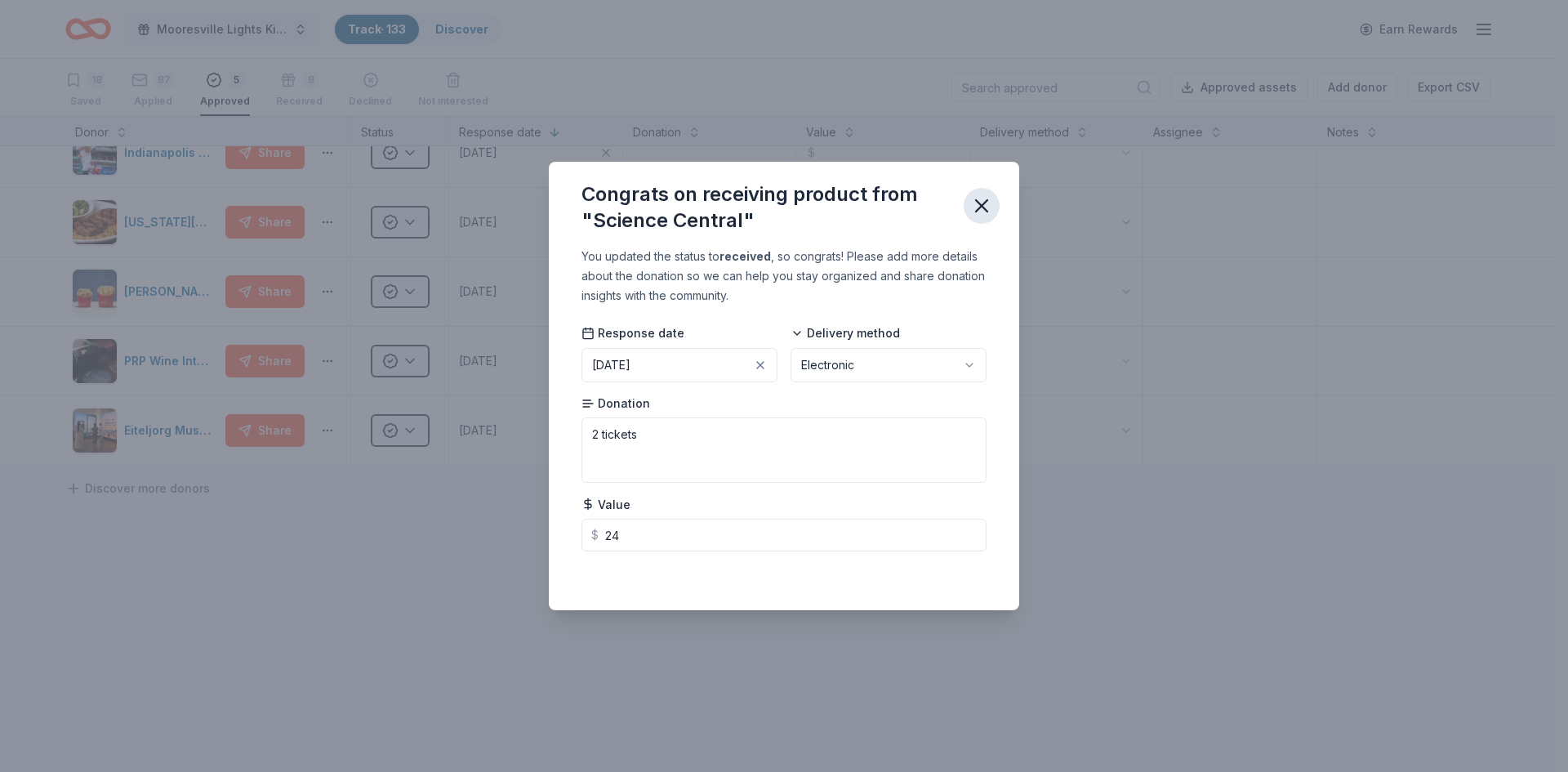
click at [981, 209] on icon "button" at bounding box center [982, 206] width 23 height 23
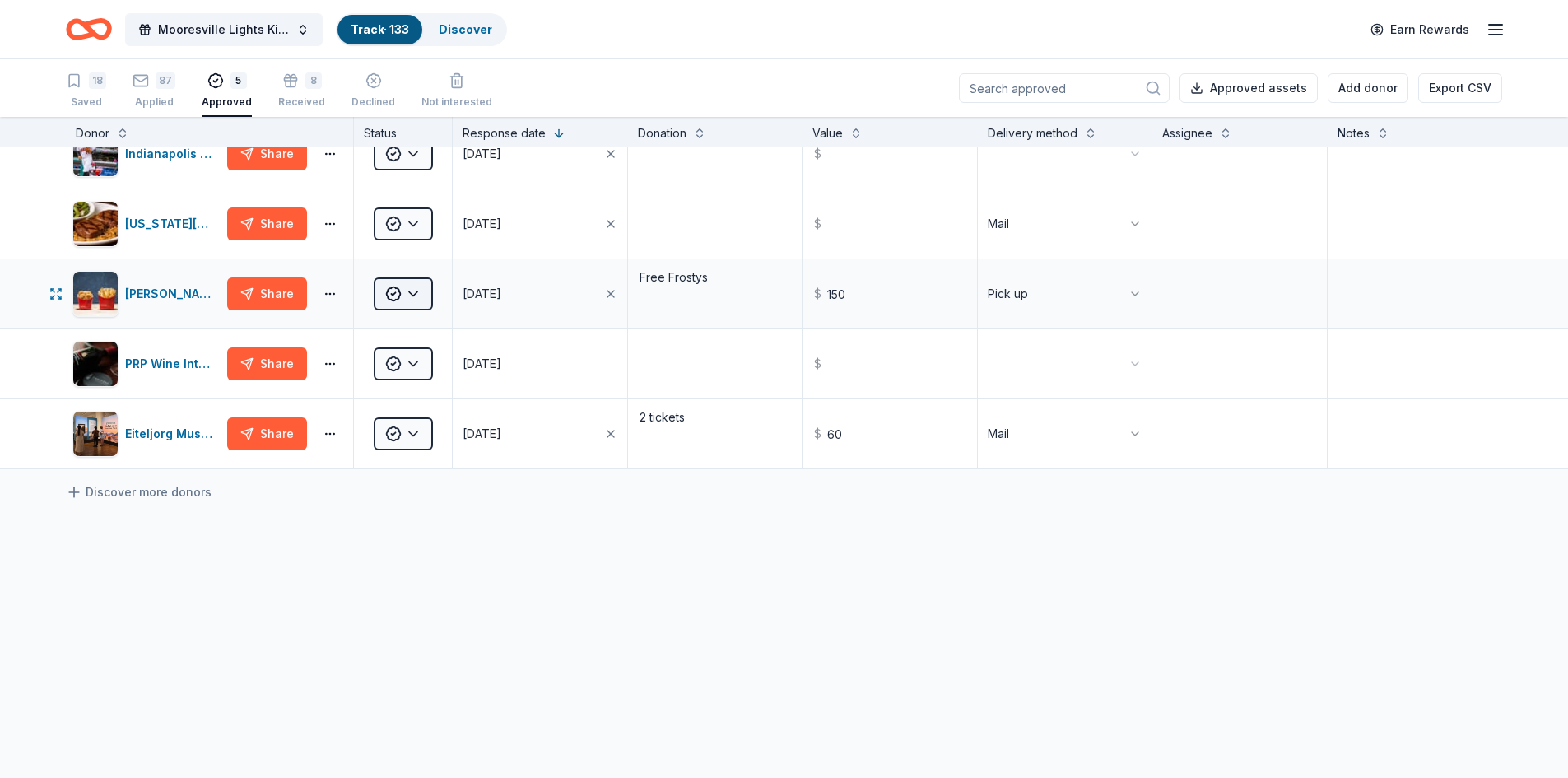
click at [413, 293] on html "Mooresville Lights Kickoff Fundraiser Track · 133 Discover Earn Rewards 18 Save…" at bounding box center [784, 389] width 1568 height 778
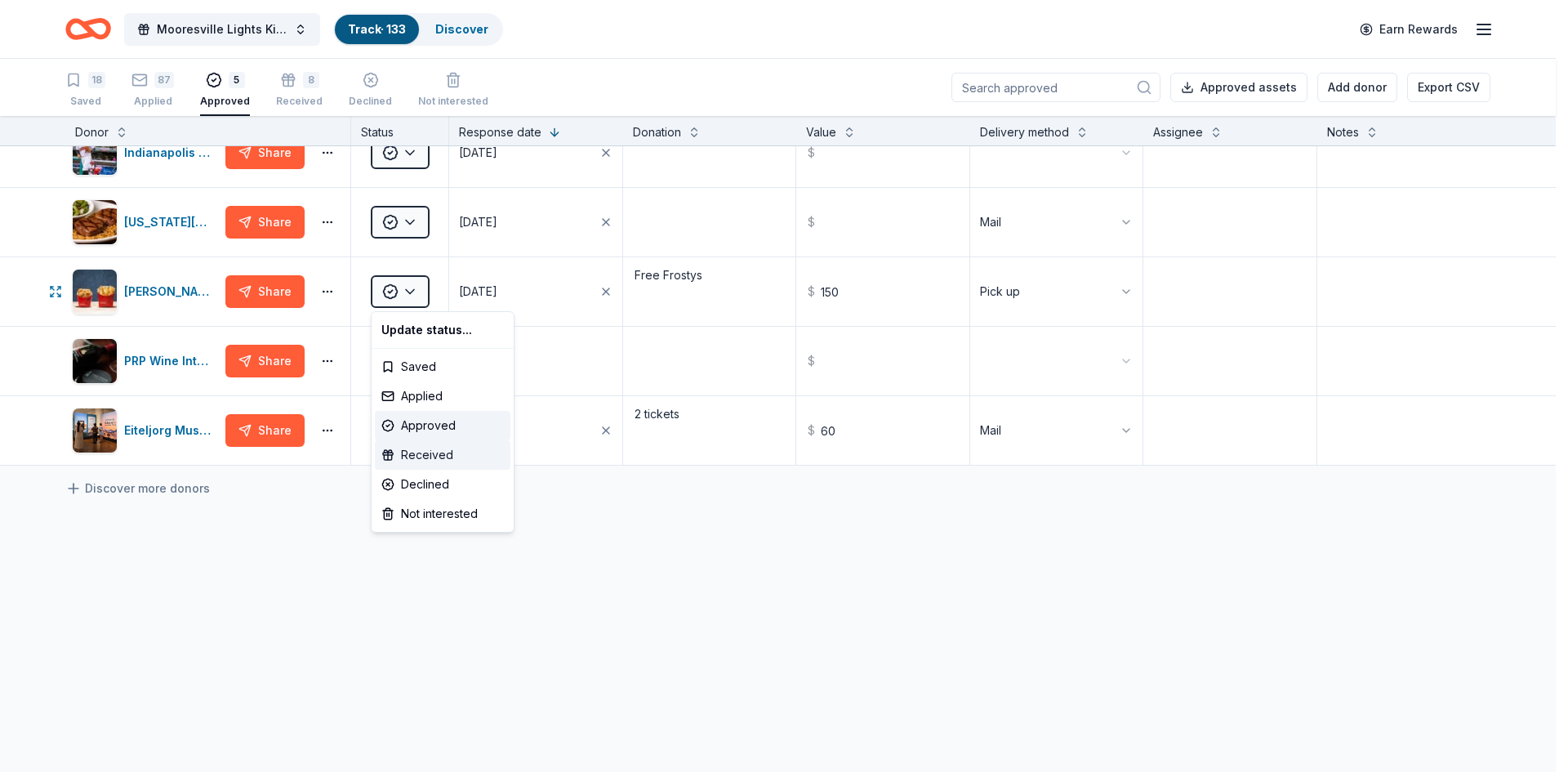
click at [415, 451] on div "Received" at bounding box center [443, 454] width 136 height 29
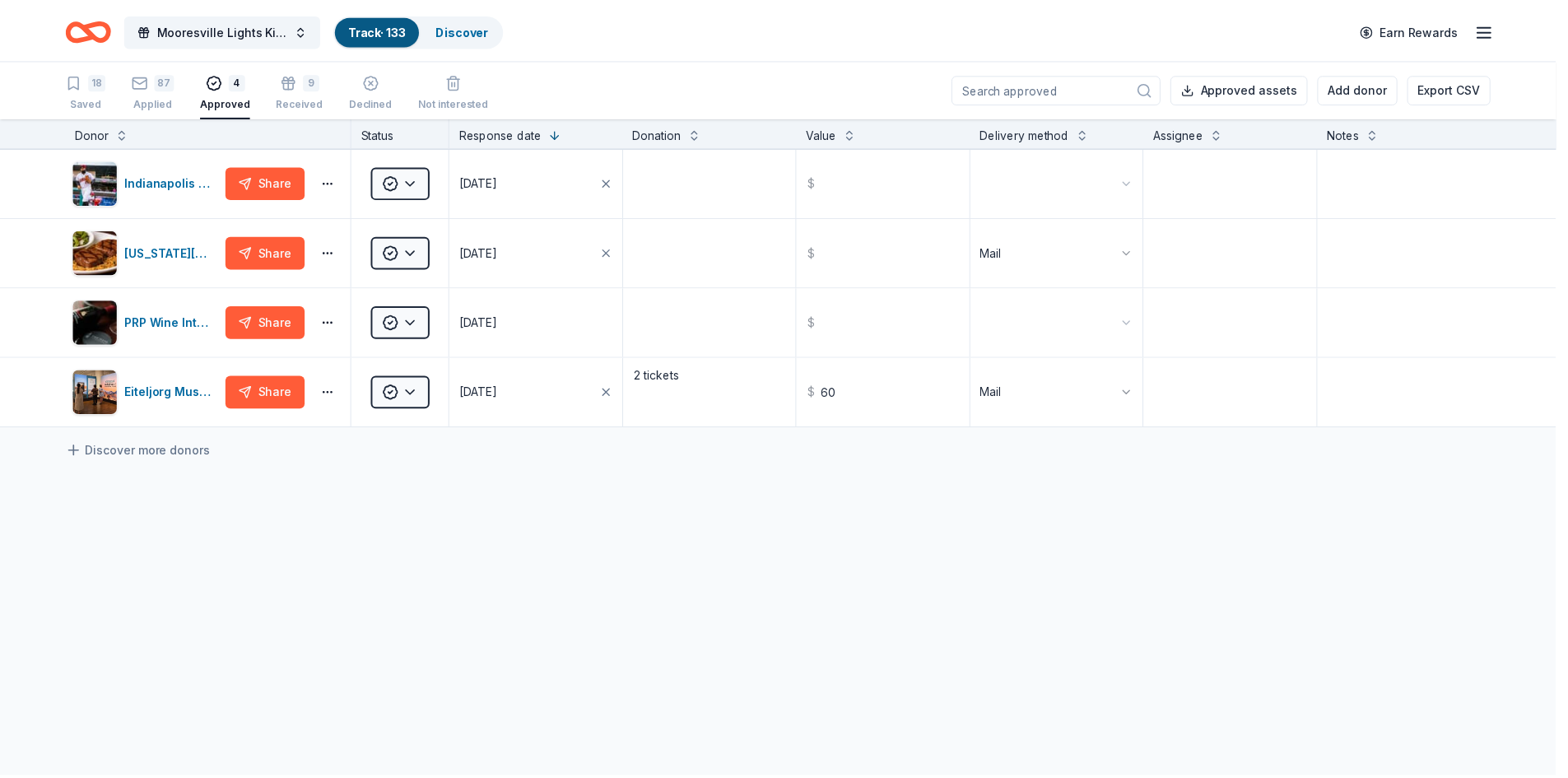
scroll to position [0, 0]
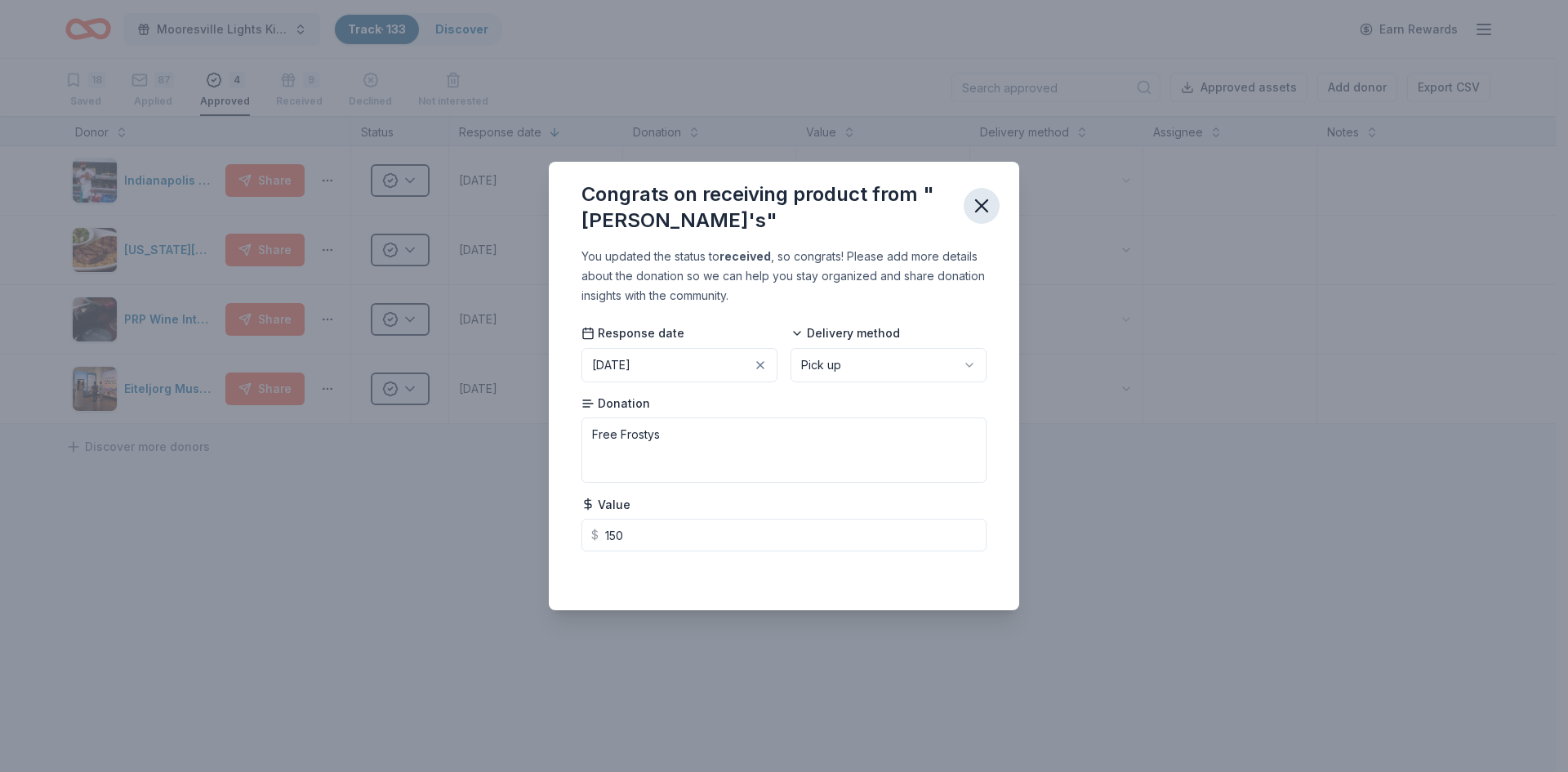
click at [989, 203] on icon "button" at bounding box center [982, 206] width 23 height 23
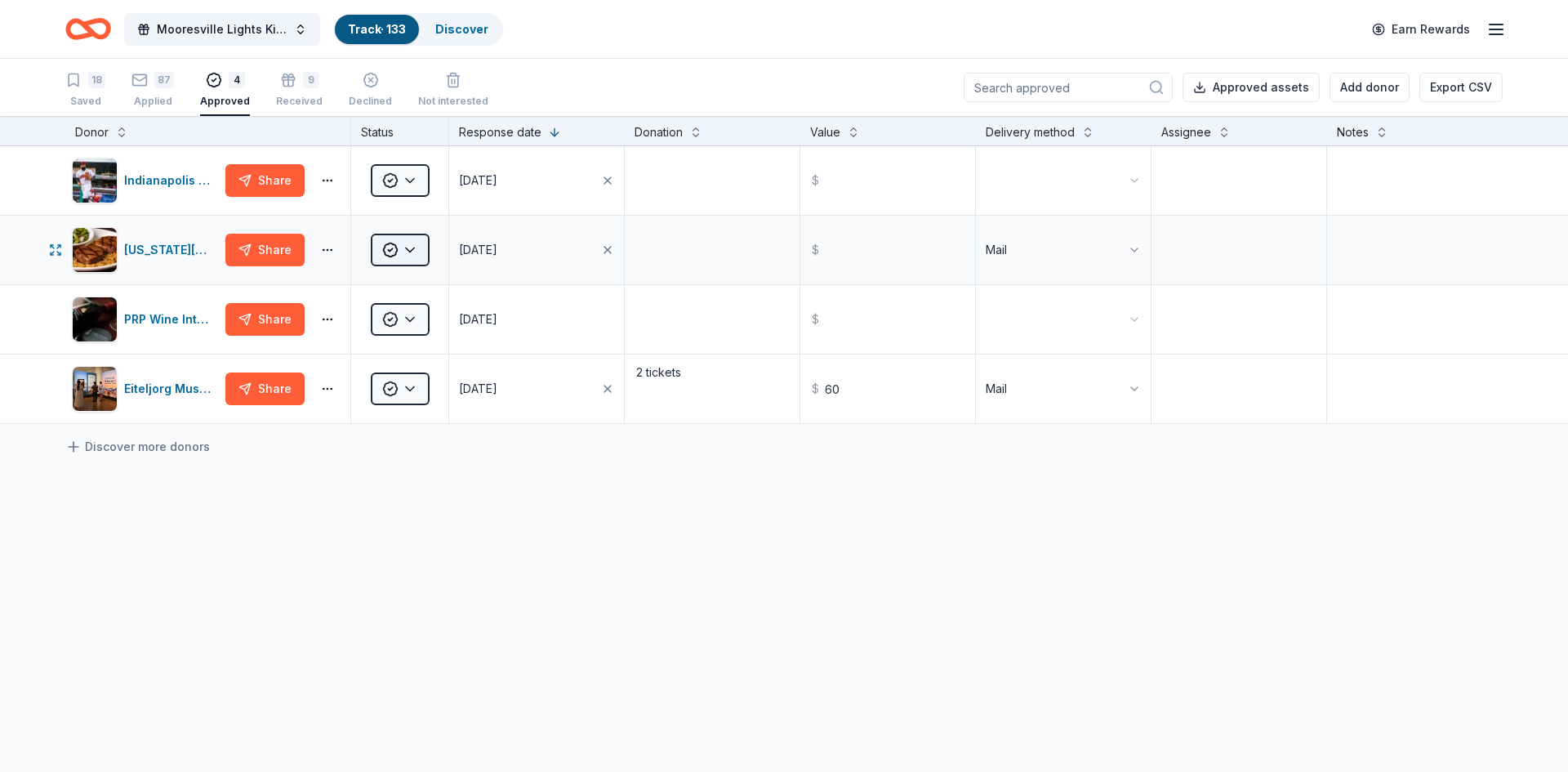
click at [405, 247] on html "Mooresville Lights Kickoff Fundraiser Track · 133 Discover Earn Rewards 18 Save…" at bounding box center [784, 386] width 1568 height 772
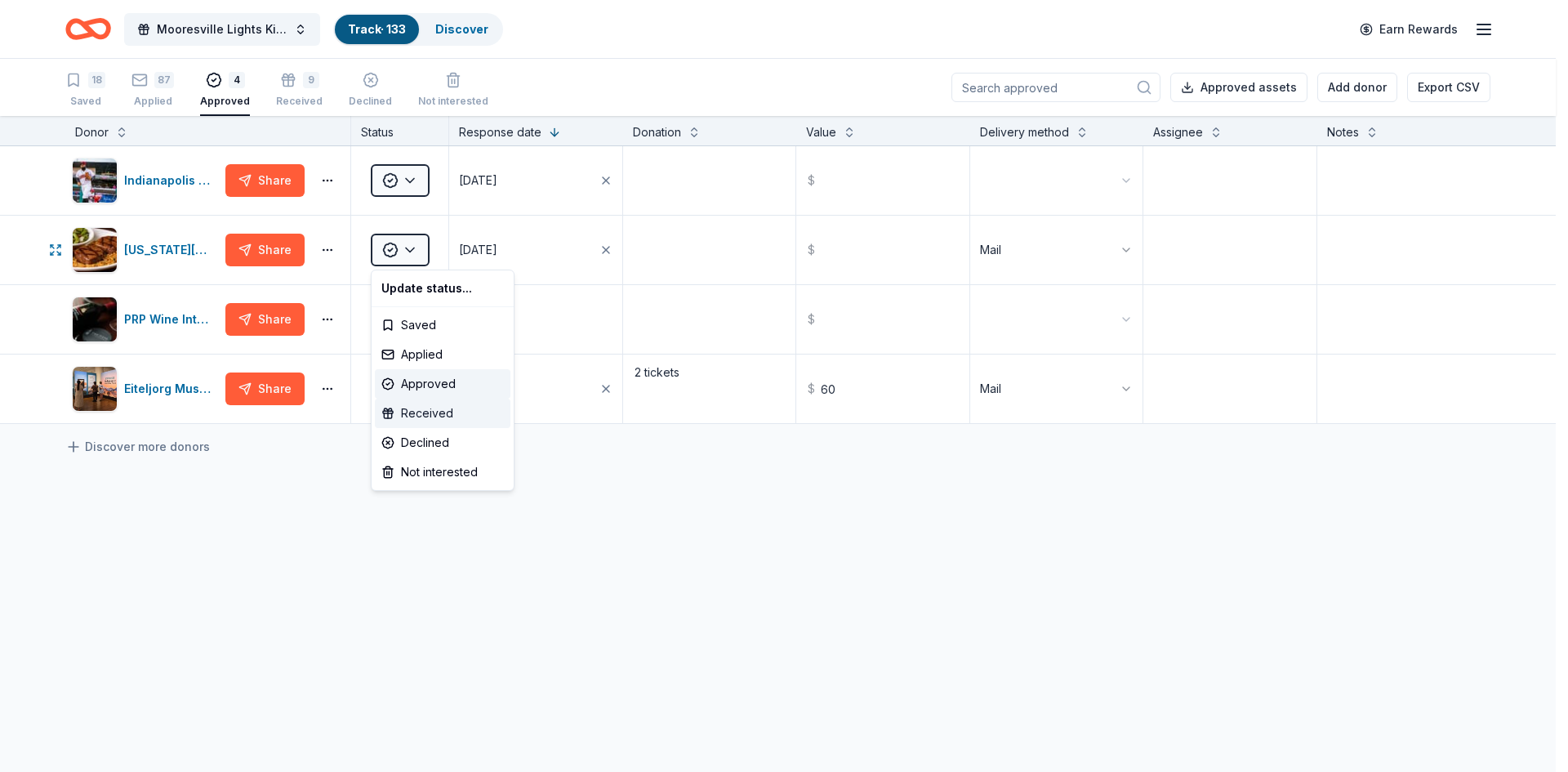
click at [431, 409] on div "Received" at bounding box center [443, 413] width 136 height 29
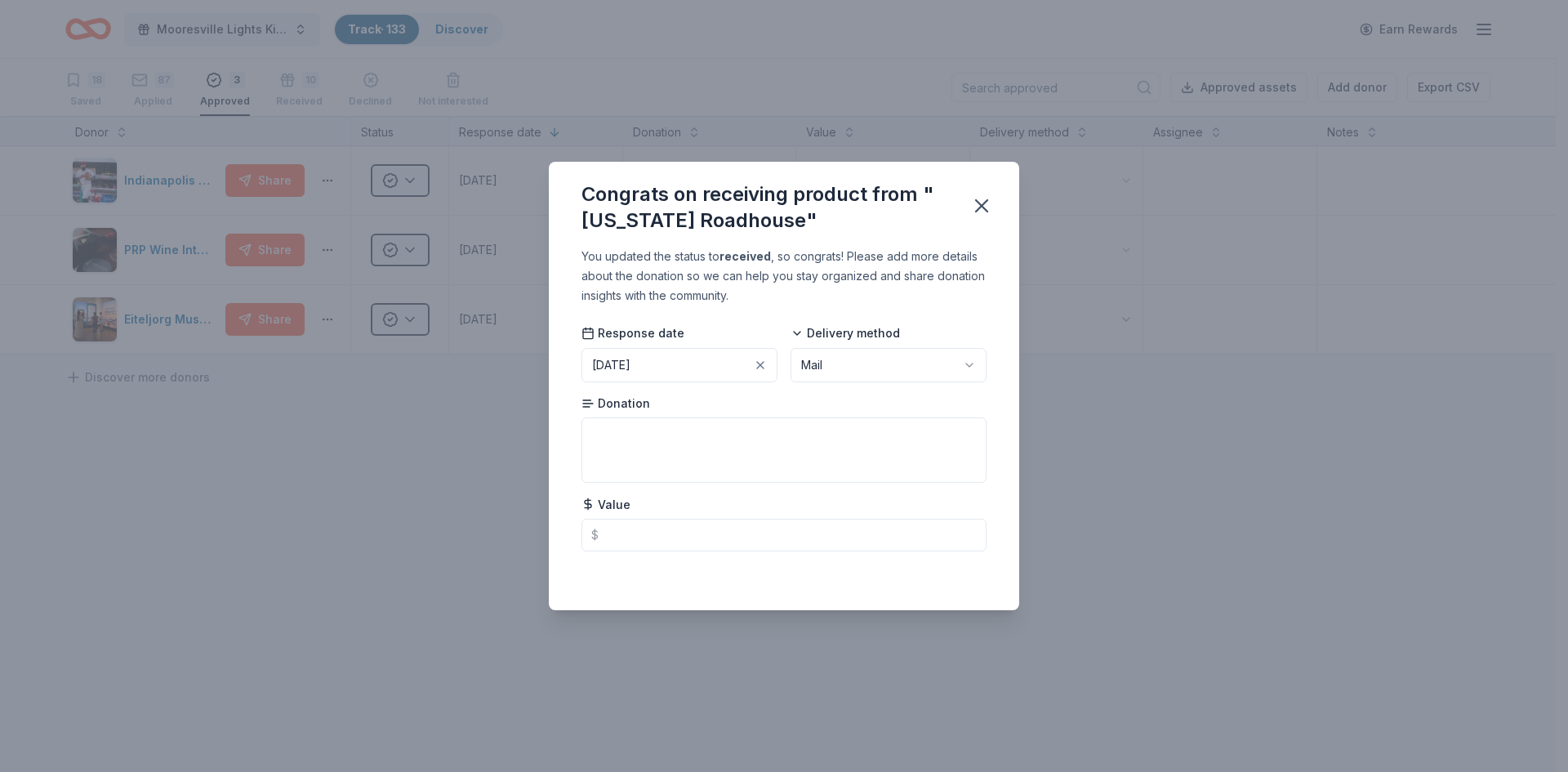
click at [804, 360] on html "Mooresville Lights Kickoff Fundraiser Track · 133 Discover Earn Rewards 18 Save…" at bounding box center [784, 386] width 1568 height 772
click at [622, 428] on textarea at bounding box center [784, 450] width 405 height 65
type textarea "Raffle bucket"
type input "40.00"
click at [980, 209] on icon "button" at bounding box center [982, 206] width 23 height 23
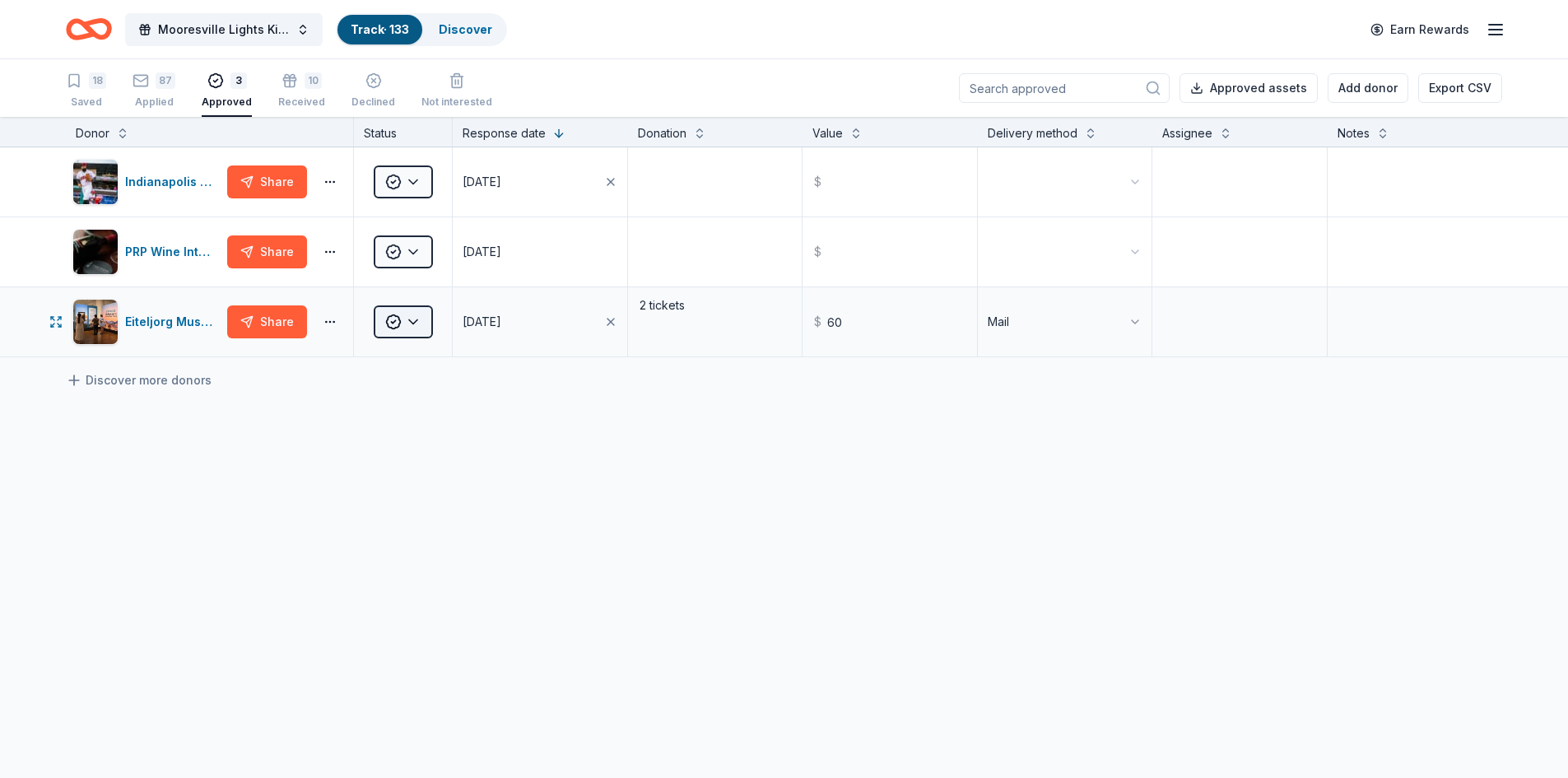
click at [391, 321] on html "Mooresville Lights Kickoff Fundraiser Track · 133 Discover Earn Rewards 18 Save…" at bounding box center [784, 389] width 1568 height 778
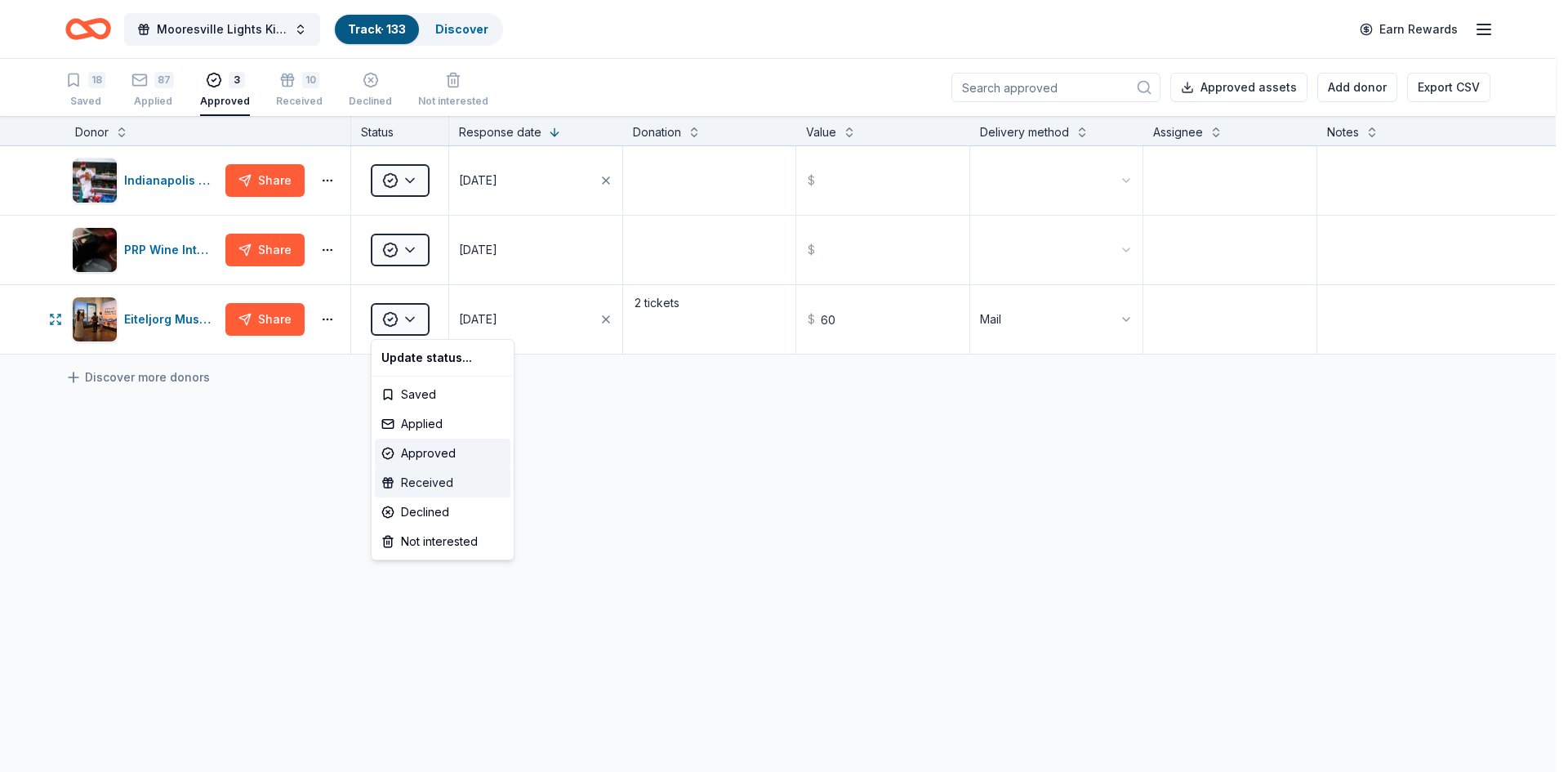
click at [420, 483] on div "Received" at bounding box center [443, 483] width 136 height 29
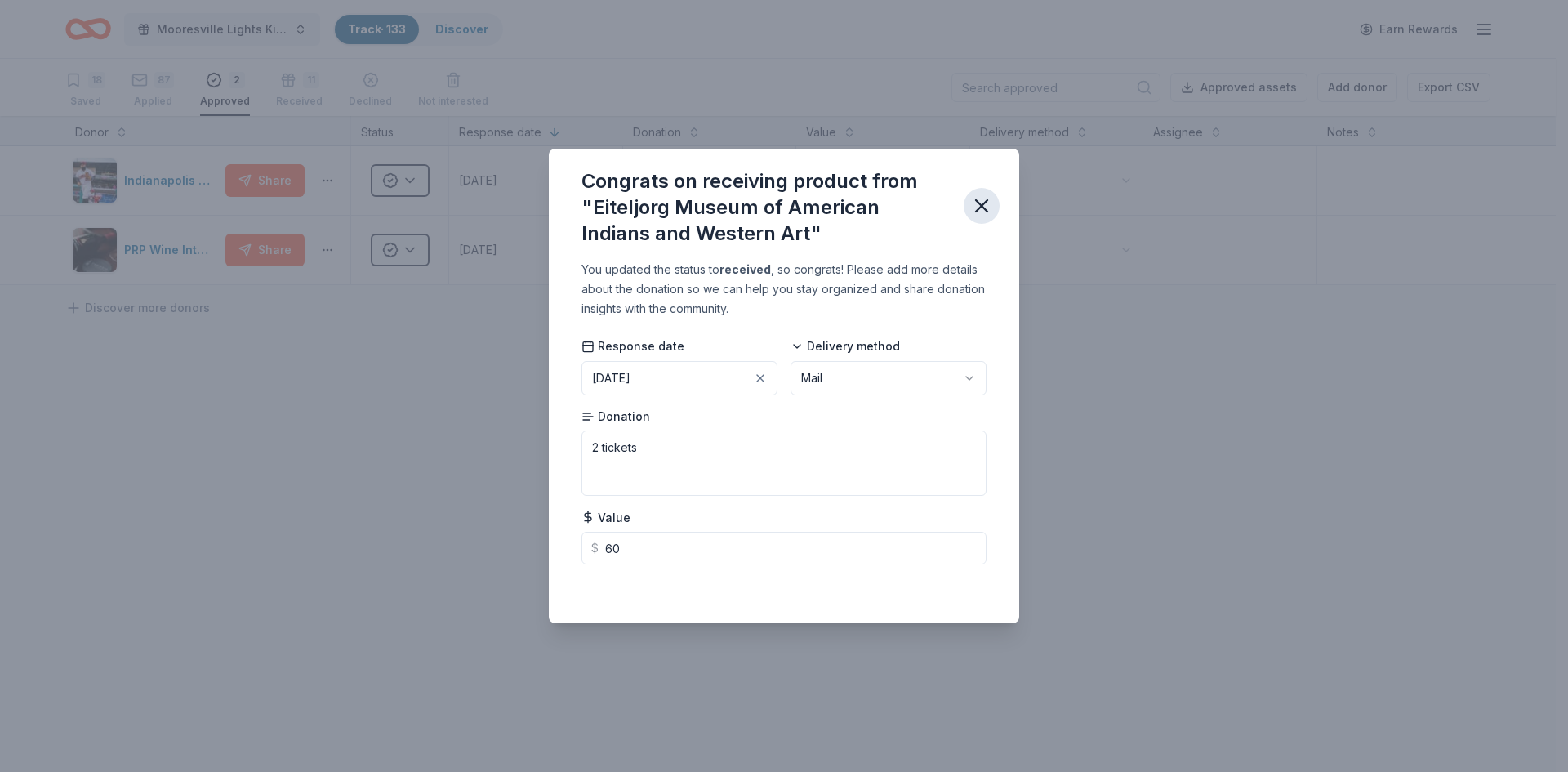
click at [982, 201] on icon "button" at bounding box center [982, 206] width 23 height 23
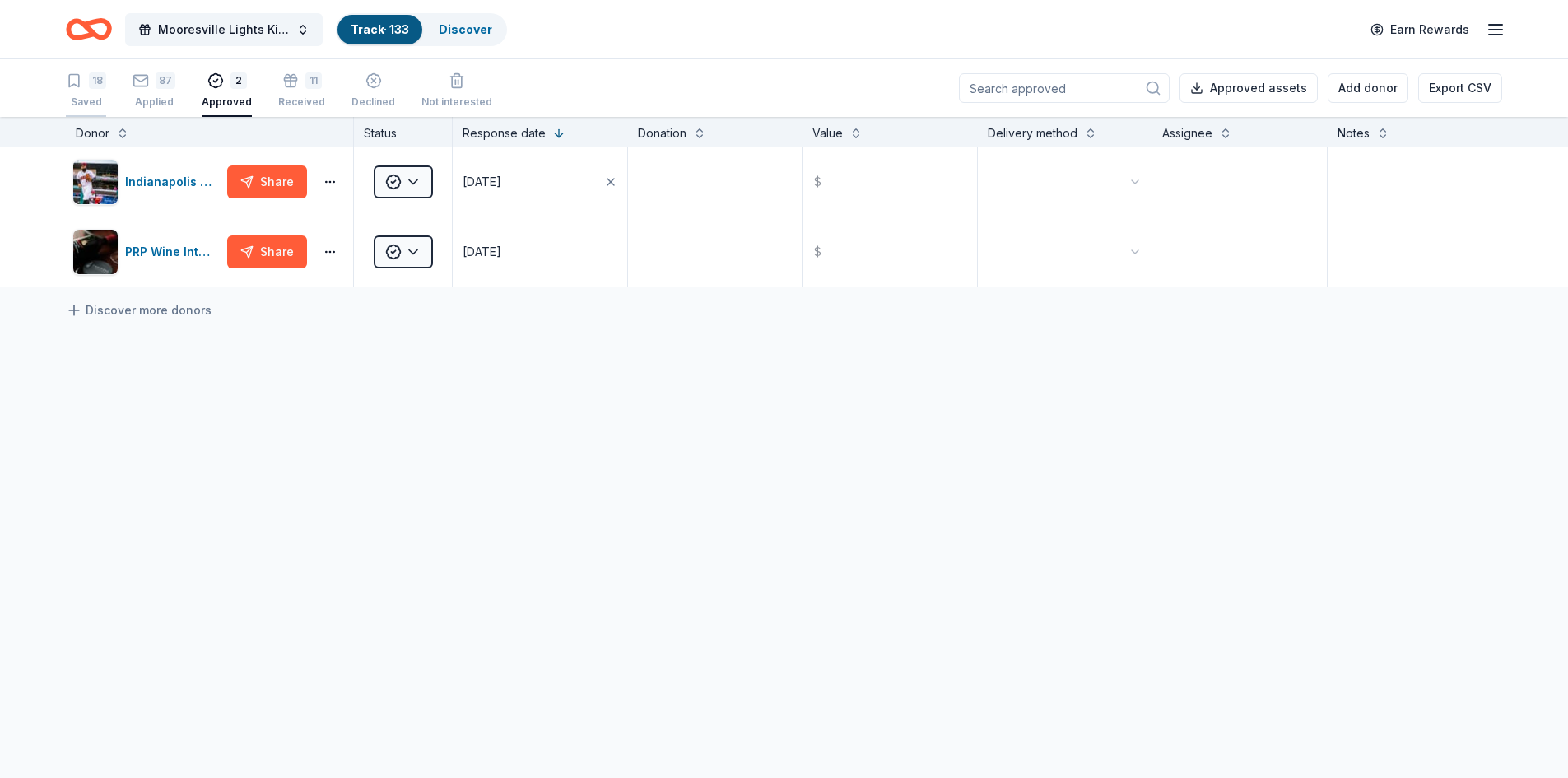
click at [91, 93] on div "18 Saved" at bounding box center [85, 90] width 40 height 36
